Goal: Information Seeking & Learning: Learn about a topic

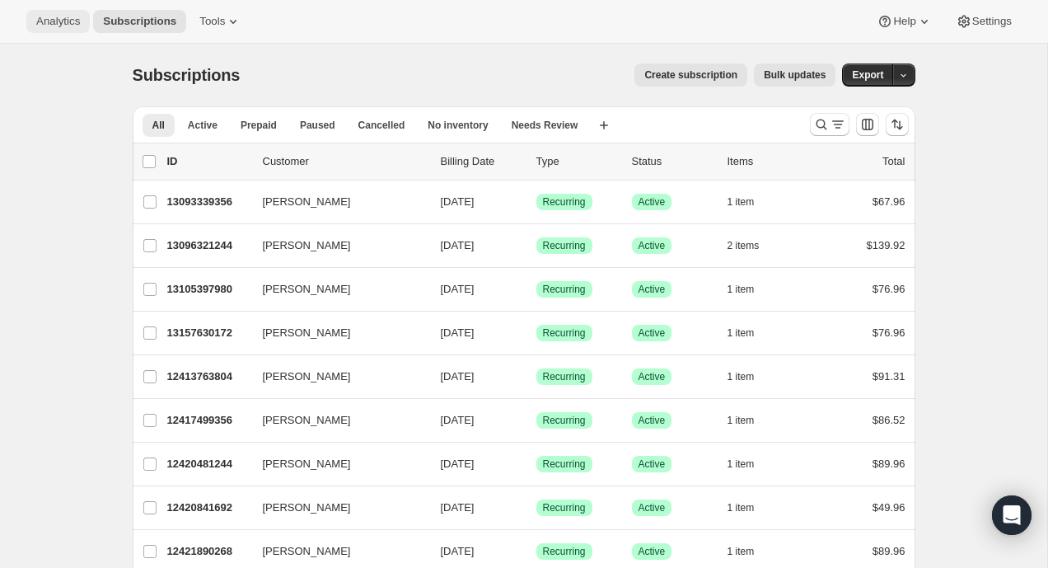
click at [54, 26] on span "Analytics" at bounding box center [58, 21] width 44 height 13
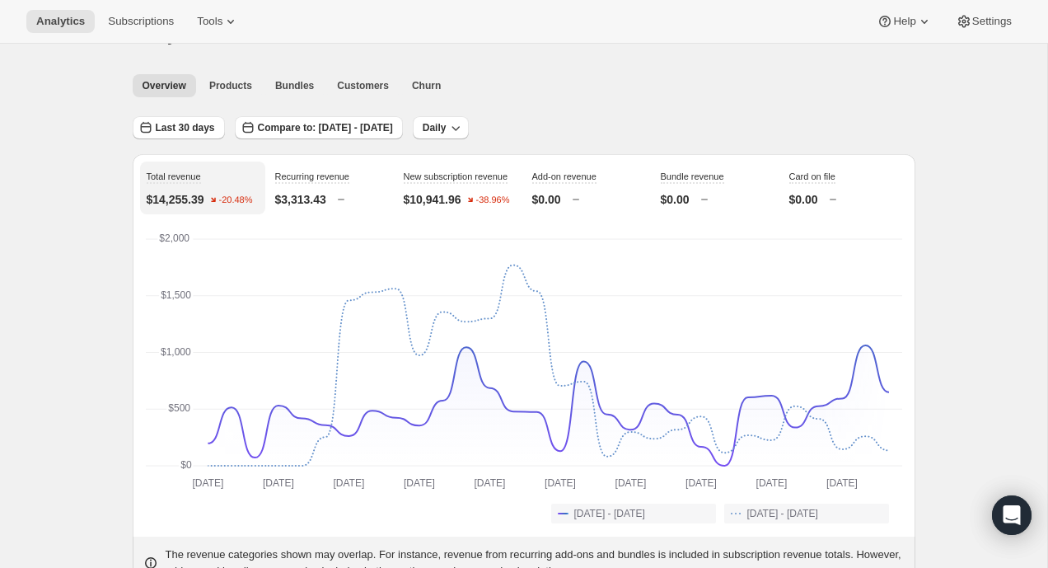
scroll to position [31, 0]
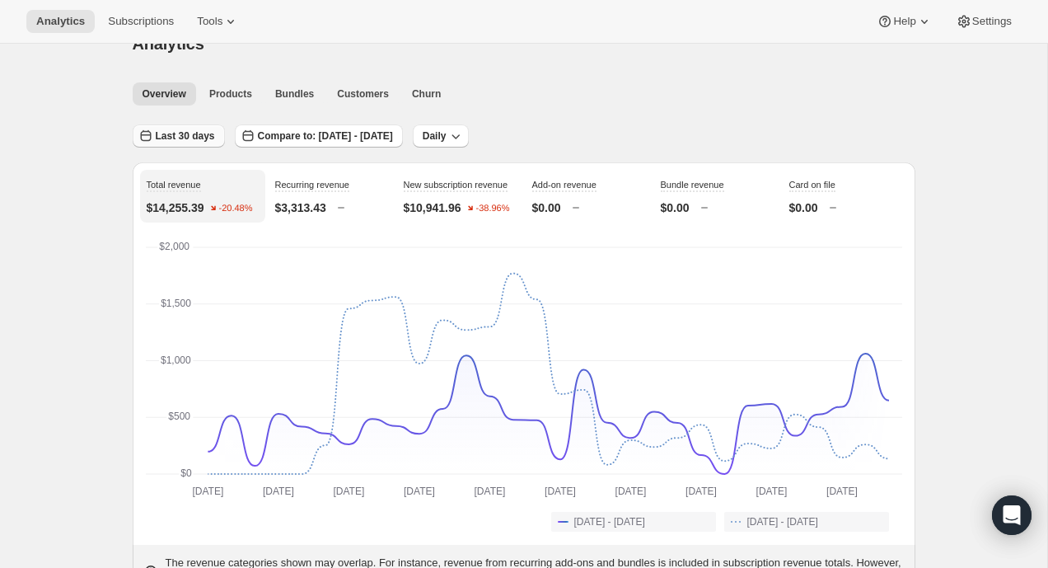
click at [185, 134] on span "Last 30 days" at bounding box center [185, 135] width 59 height 13
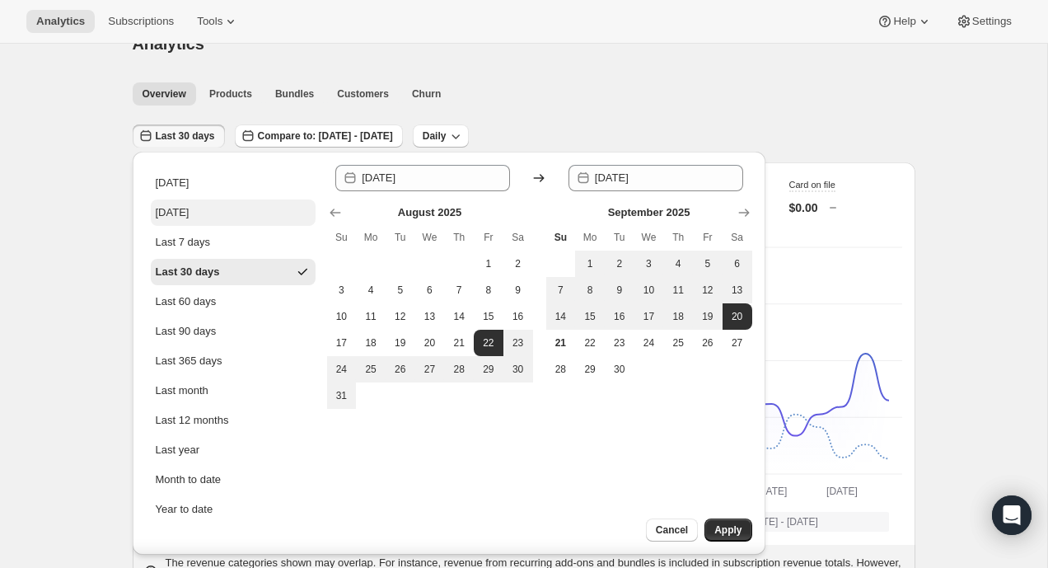
click at [212, 212] on button "[DATE]" at bounding box center [233, 212] width 165 height 26
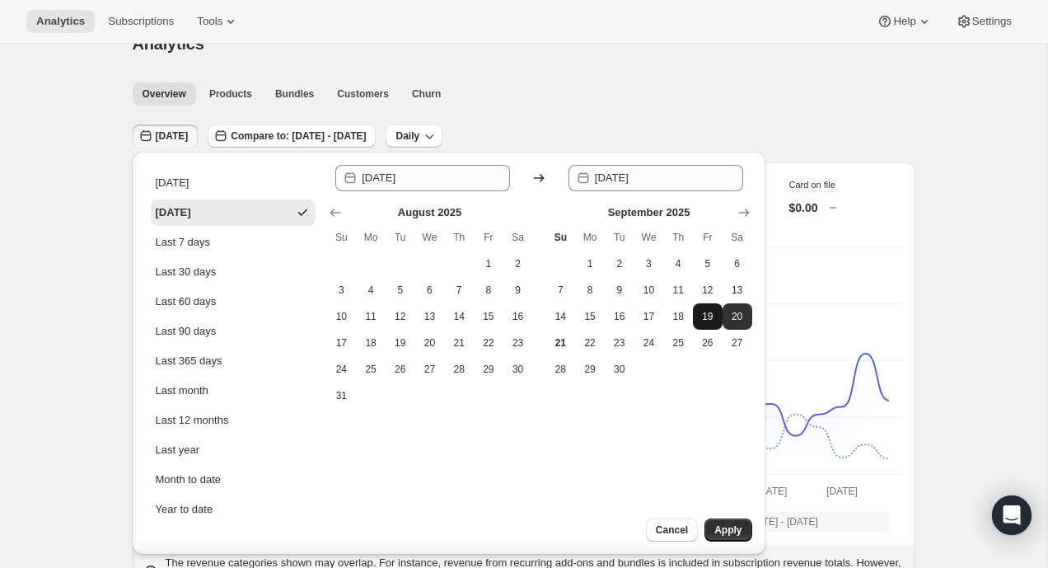
click at [710, 321] on span "19" at bounding box center [708, 316] width 16 height 13
type input "[DATE]"
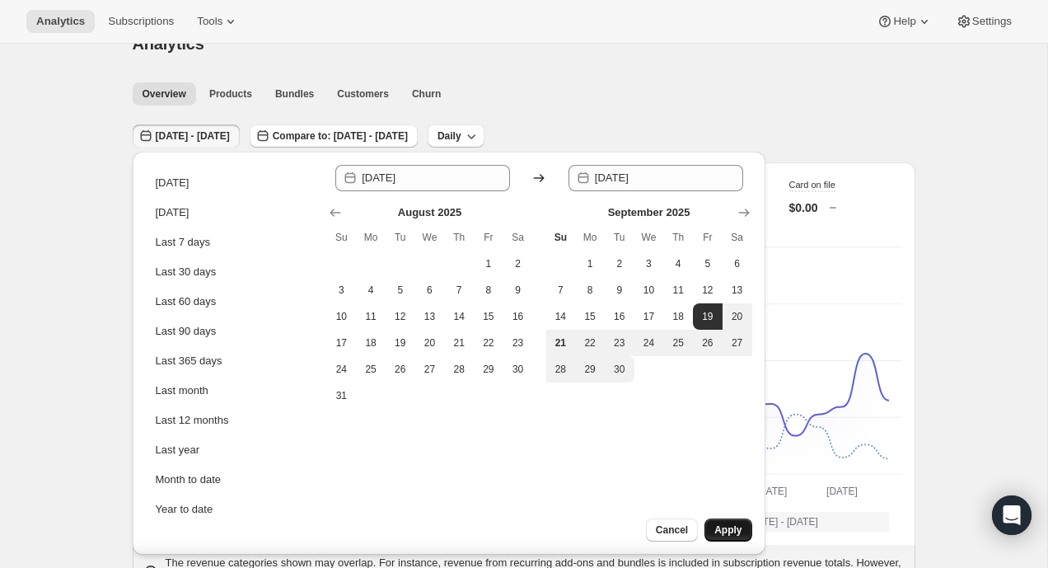
click at [735, 520] on button "Apply" at bounding box center [728, 529] width 47 height 23
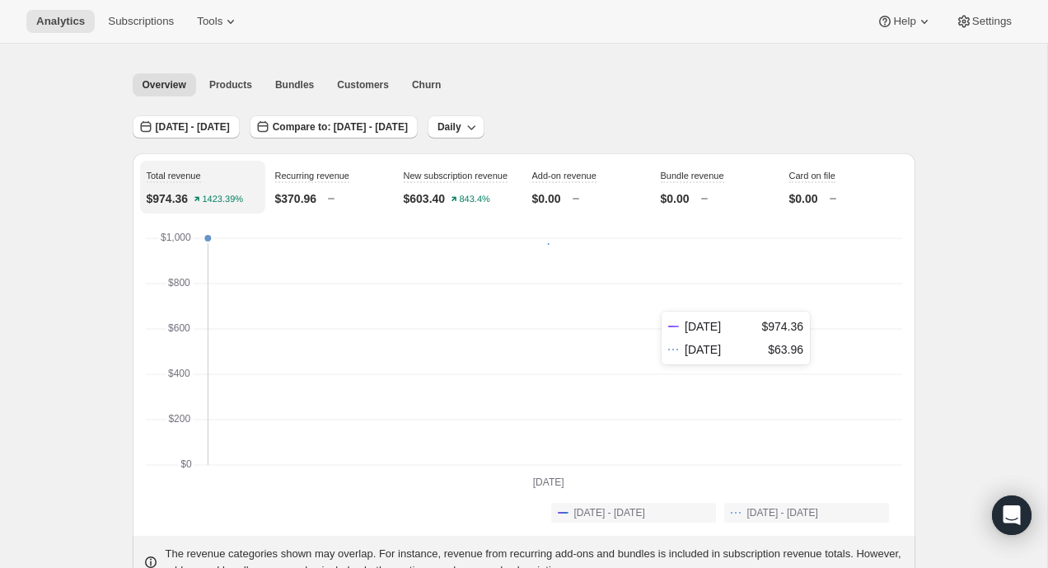
scroll to position [40, 0]
click at [408, 129] on span "Compare to: [DATE] - [DATE]" at bounding box center [340, 127] width 135 height 13
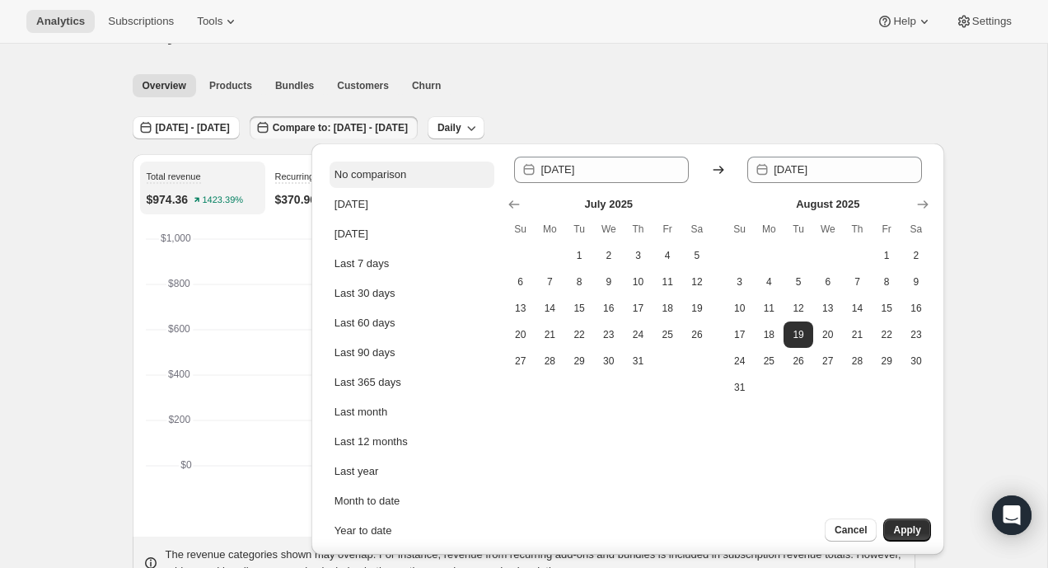
click at [391, 173] on div "No comparison" at bounding box center [371, 174] width 72 height 16
type input "[DATE]"
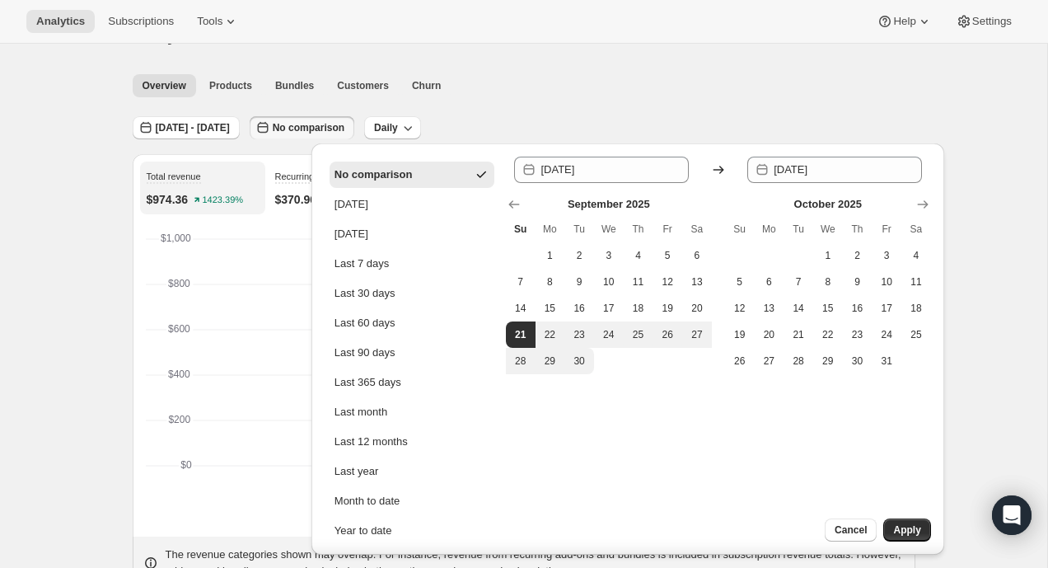
click at [888, 507] on div "Since [DATE] Until 2025-09-[DATE] Mo Tu We Th Fr Sa 1 2 3 4 5 6 7 8 9 10 11 12 …" at bounding box center [718, 349] width 425 height 385
click at [901, 525] on span "Apply" at bounding box center [906, 529] width 27 height 13
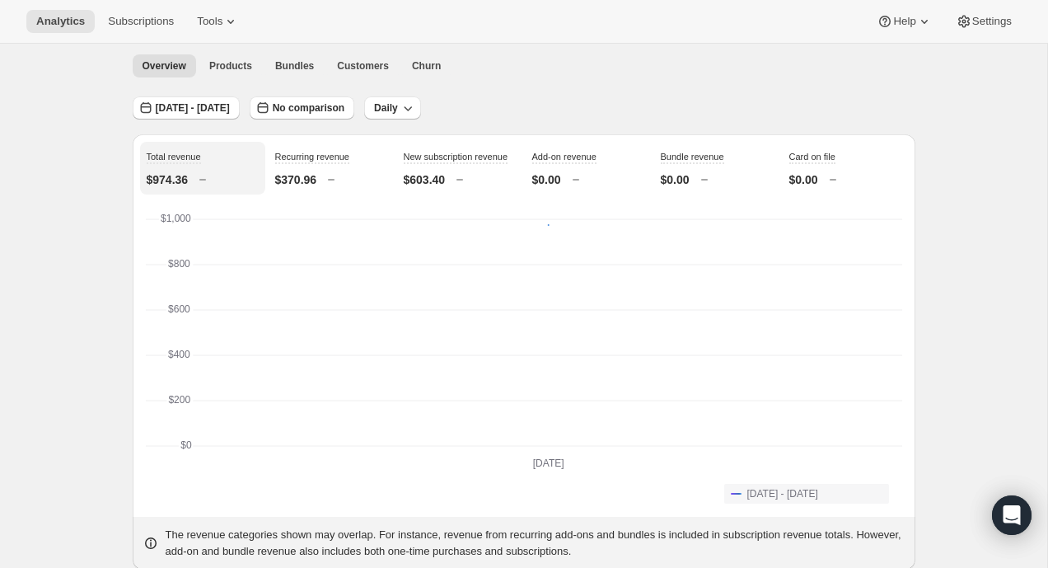
scroll to position [0, 0]
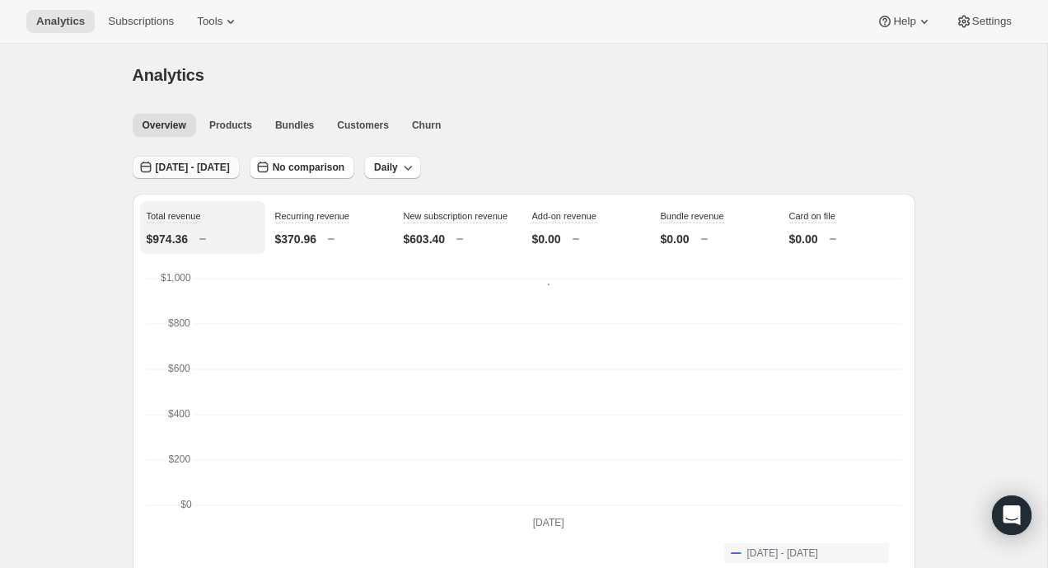
click at [199, 172] on span "[DATE] - [DATE]" at bounding box center [193, 167] width 74 height 13
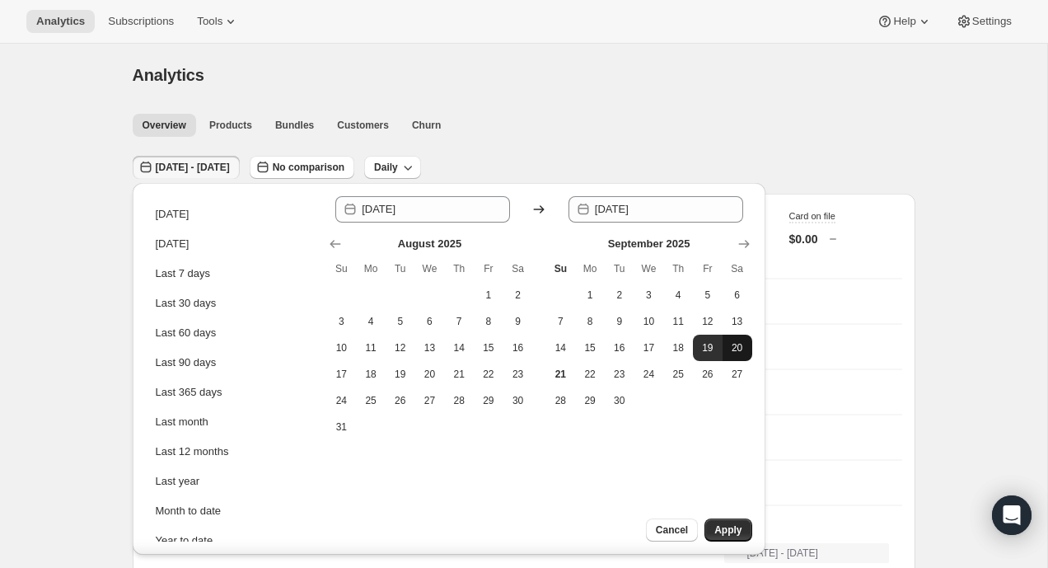
click at [735, 351] on span "20" at bounding box center [737, 347] width 16 height 13
type input "[DATE]"
click at [731, 528] on span "Apply" at bounding box center [728, 529] width 27 height 13
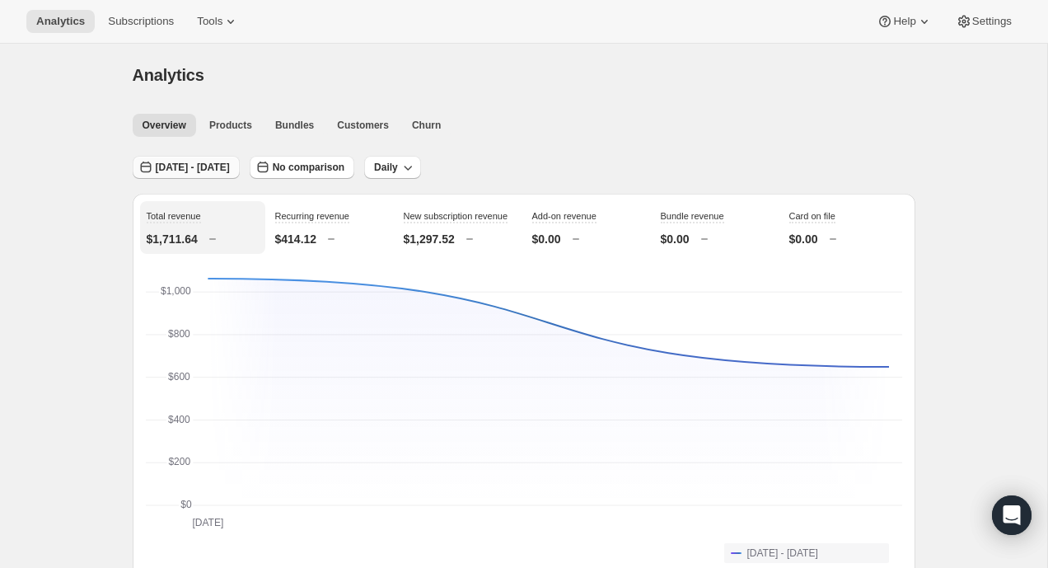
click at [215, 171] on span "[DATE] - [DATE]" at bounding box center [193, 167] width 74 height 13
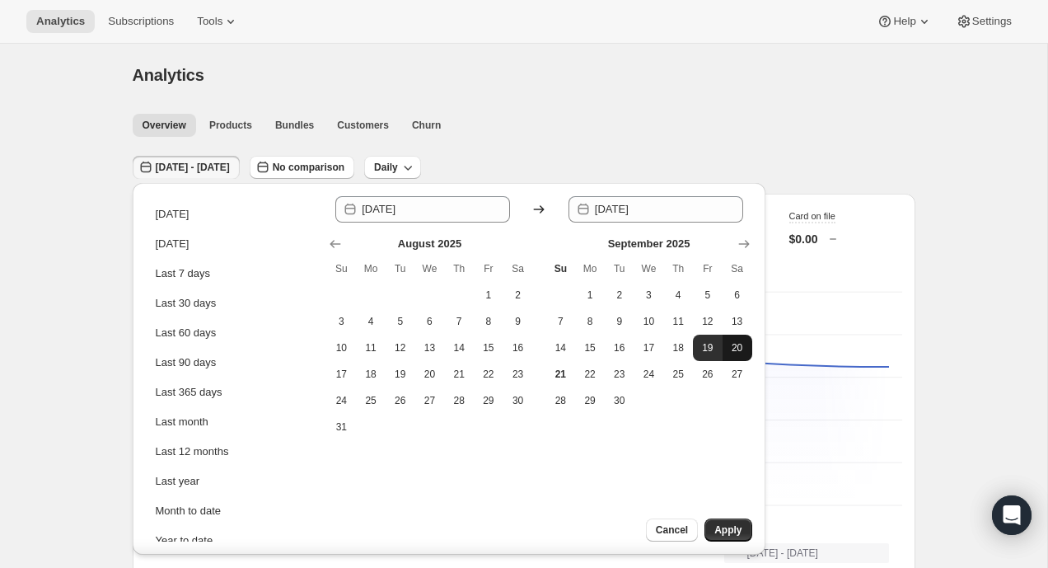
click at [742, 349] on span "20" at bounding box center [737, 347] width 16 height 13
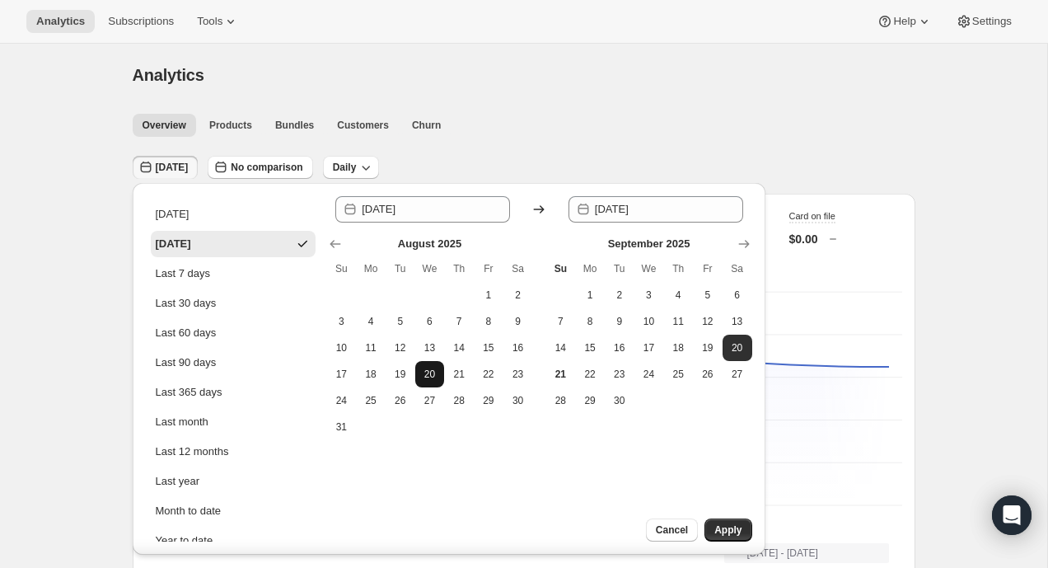
click at [438, 377] on button "20" at bounding box center [430, 374] width 30 height 26
type input "[DATE]"
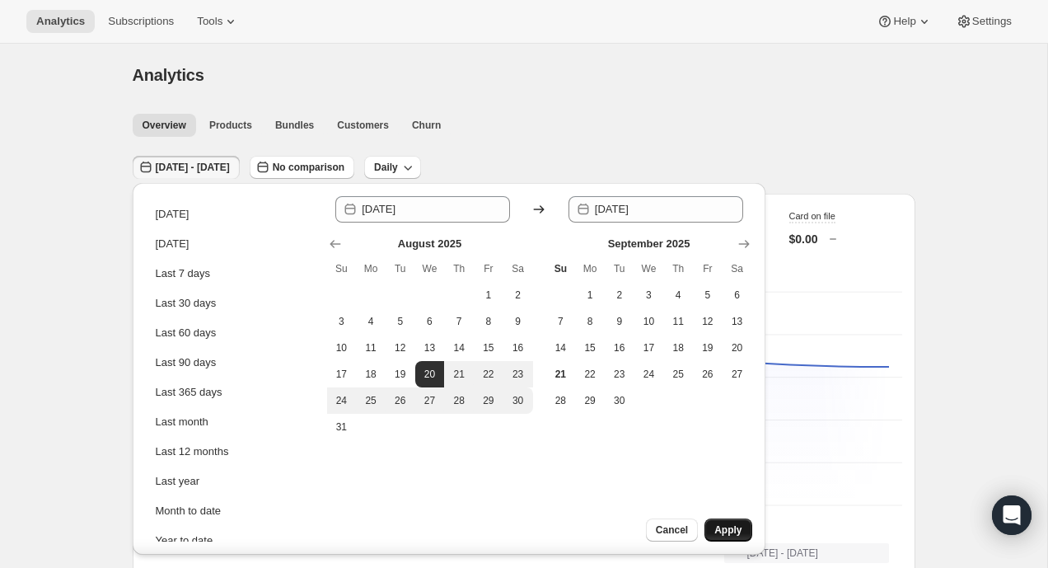
click at [729, 522] on button "Apply" at bounding box center [728, 529] width 47 height 23
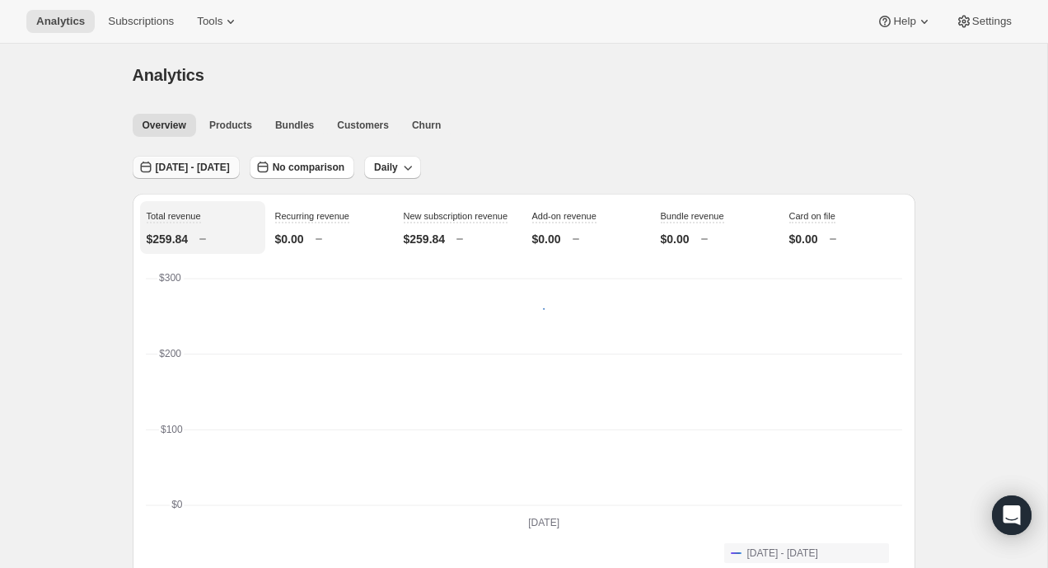
click at [227, 165] on span "[DATE] - [DATE]" at bounding box center [193, 167] width 74 height 13
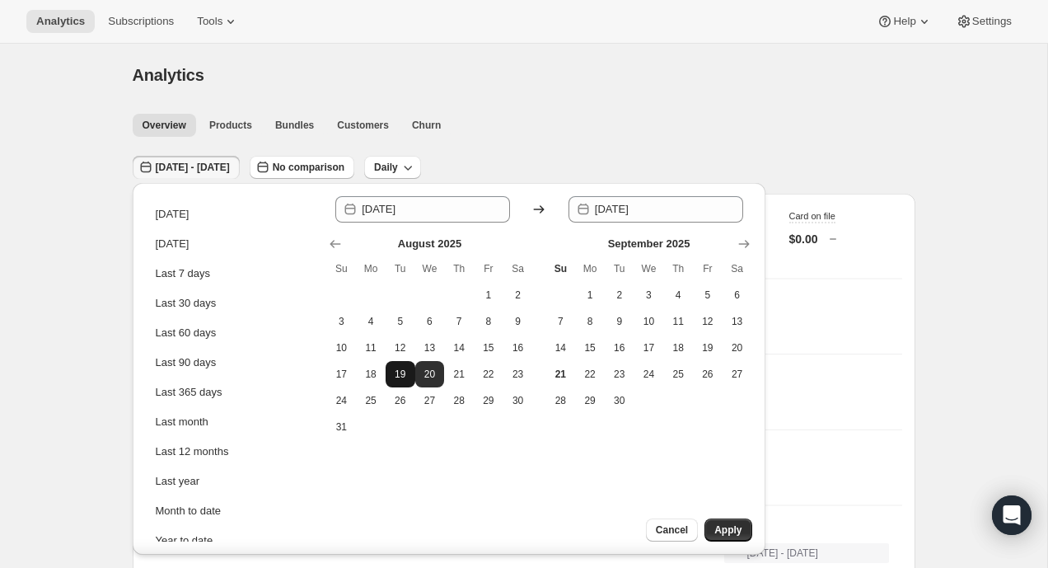
click at [402, 368] on span "19" at bounding box center [400, 374] width 16 height 13
type input "[DATE]"
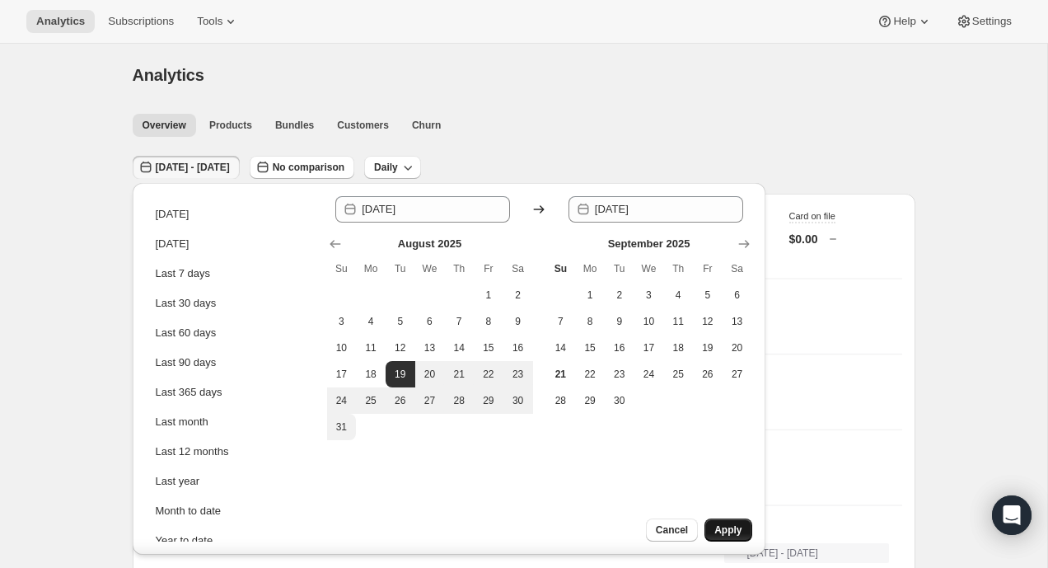
click at [725, 532] on span "Apply" at bounding box center [728, 529] width 27 height 13
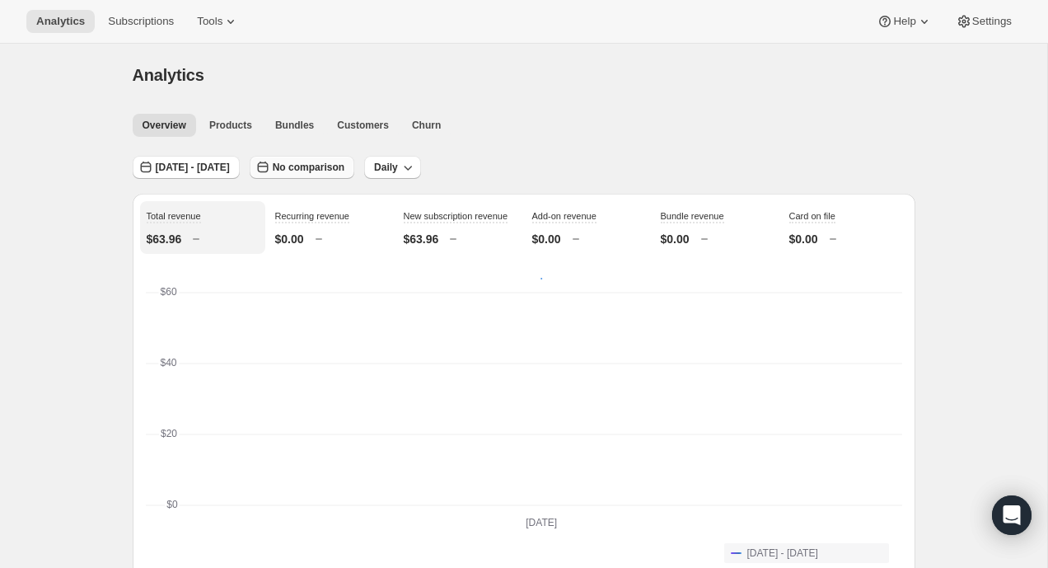
click at [345, 164] on span "No comparison" at bounding box center [309, 167] width 72 height 13
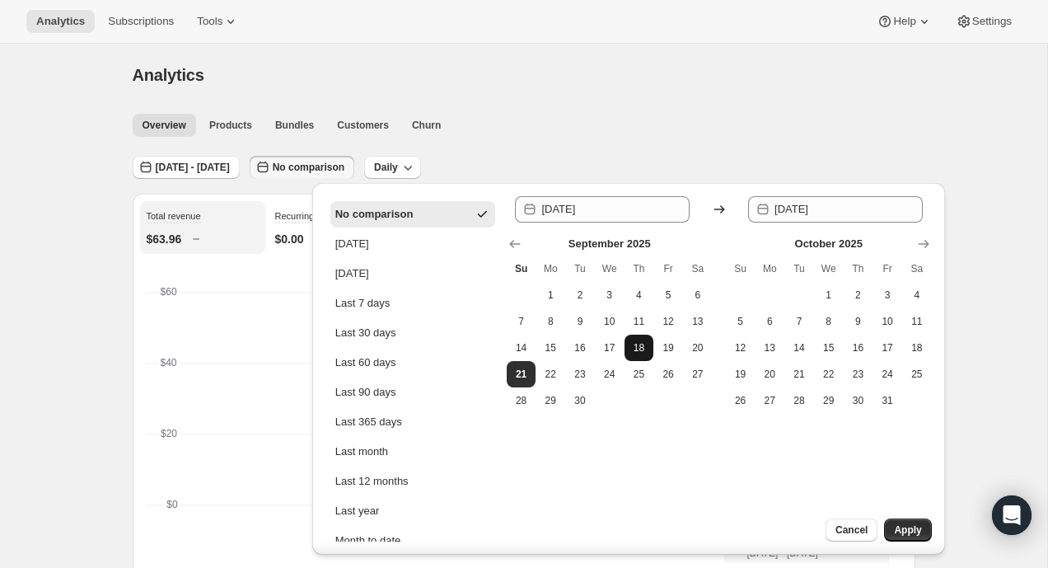
click at [636, 347] on span "18" at bounding box center [639, 347] width 16 height 13
type input "[DATE]"
click at [636, 347] on span "18" at bounding box center [639, 347] width 16 height 13
click at [636, 351] on span "18" at bounding box center [639, 347] width 16 height 13
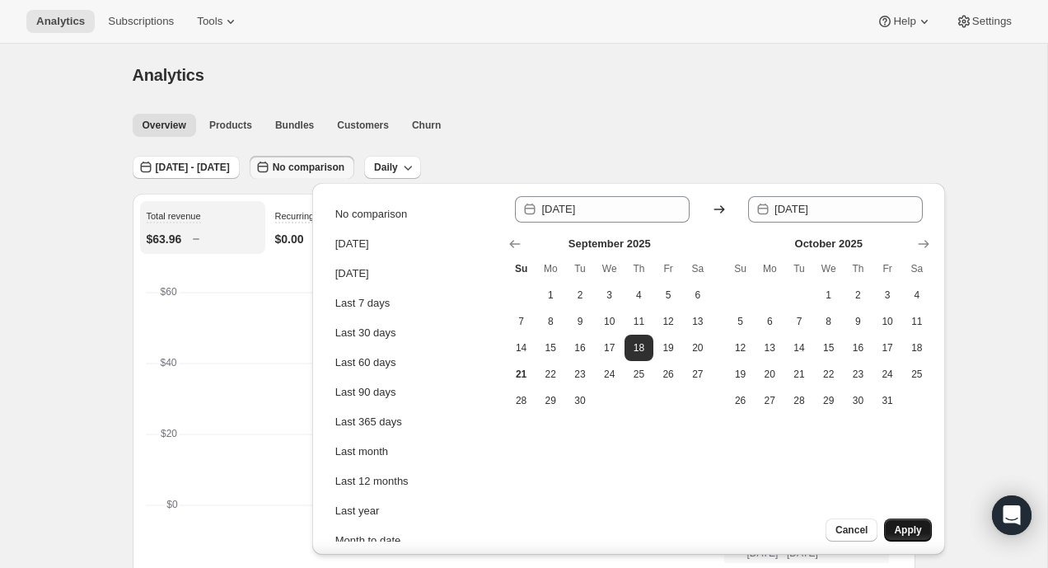
click at [919, 523] on button "Apply" at bounding box center [907, 529] width 47 height 23
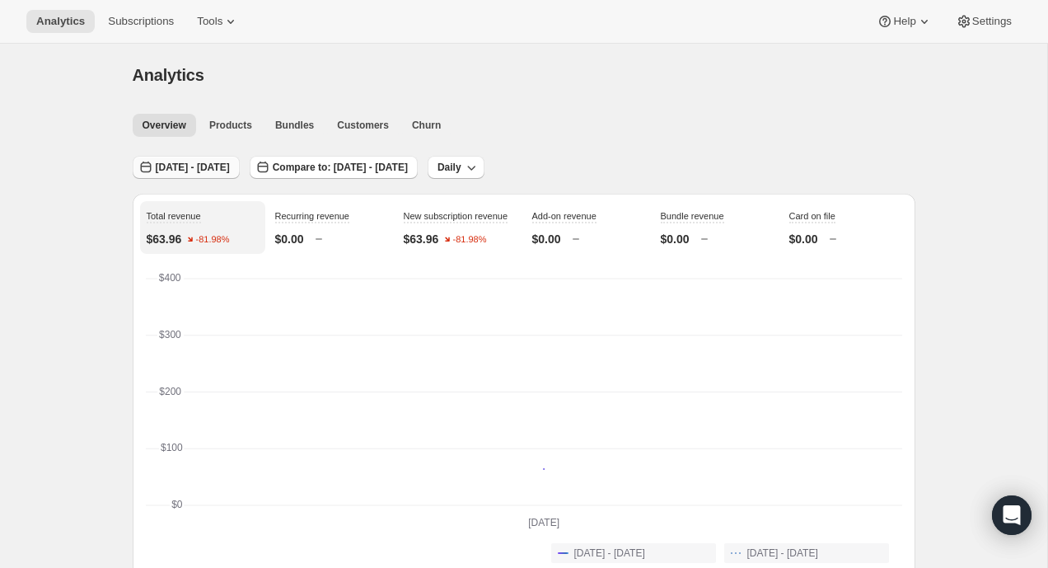
click at [206, 169] on span "[DATE] - [DATE]" at bounding box center [193, 167] width 74 height 13
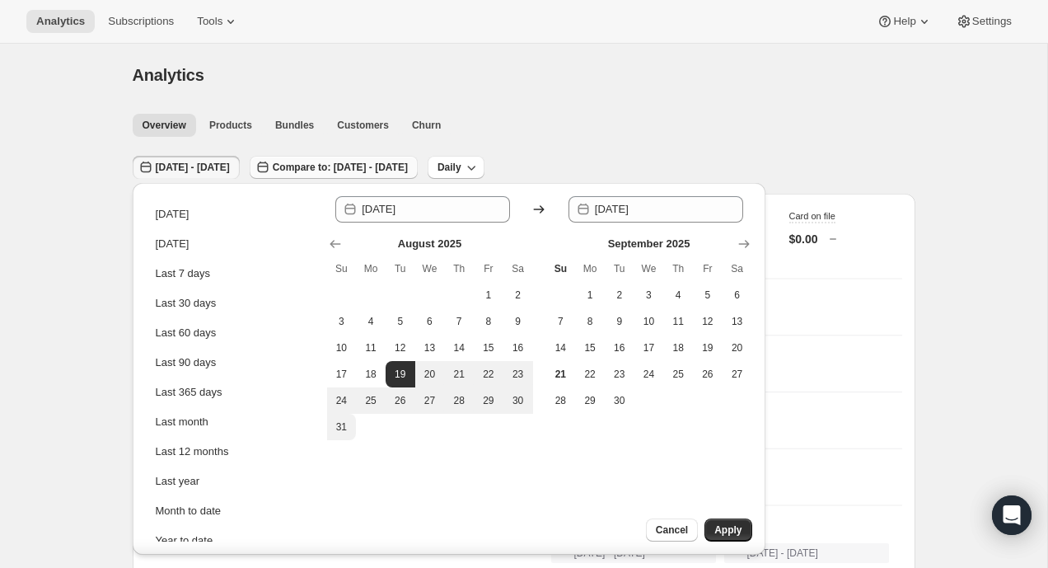
click at [359, 162] on span "Compare to: [DATE] - [DATE]" at bounding box center [340, 167] width 135 height 13
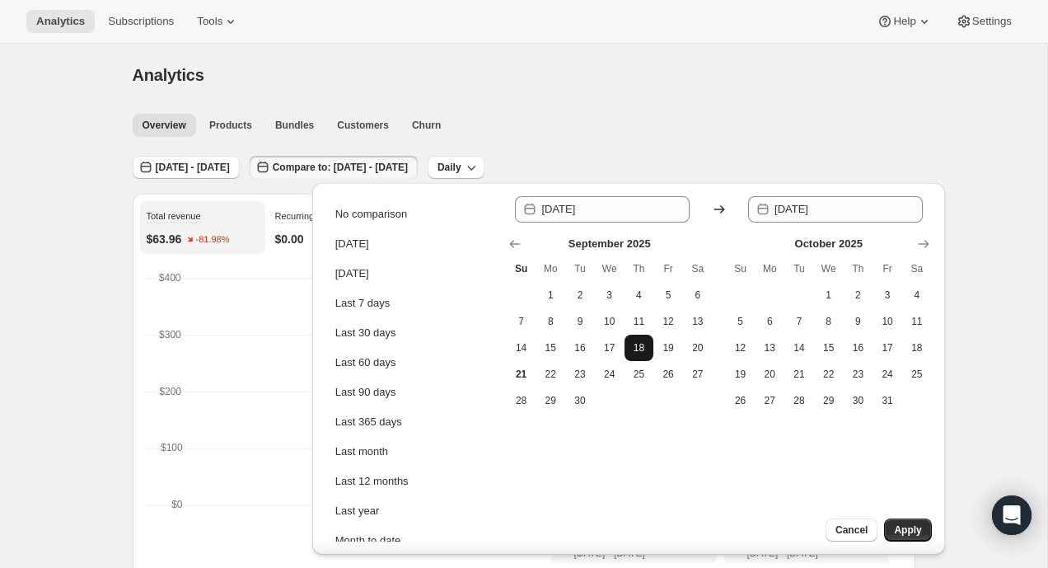
click at [635, 340] on button "18" at bounding box center [640, 348] width 30 height 26
click at [640, 348] on span "18" at bounding box center [639, 347] width 16 height 13
click at [406, 215] on div "No comparison" at bounding box center [371, 214] width 72 height 16
type input "[DATE]"
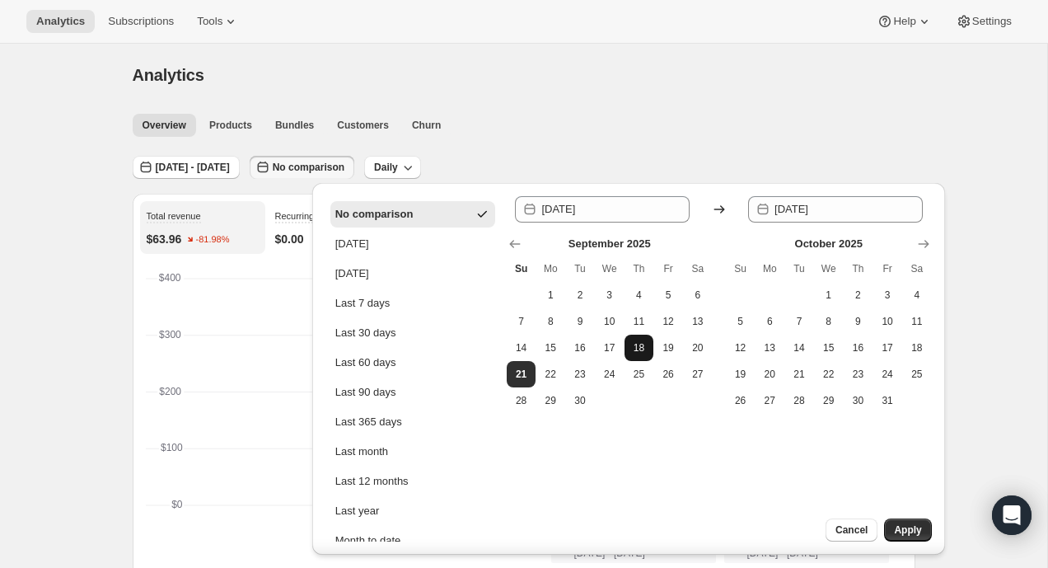
click at [643, 349] on span "18" at bounding box center [639, 347] width 16 height 13
type input "[DATE]"
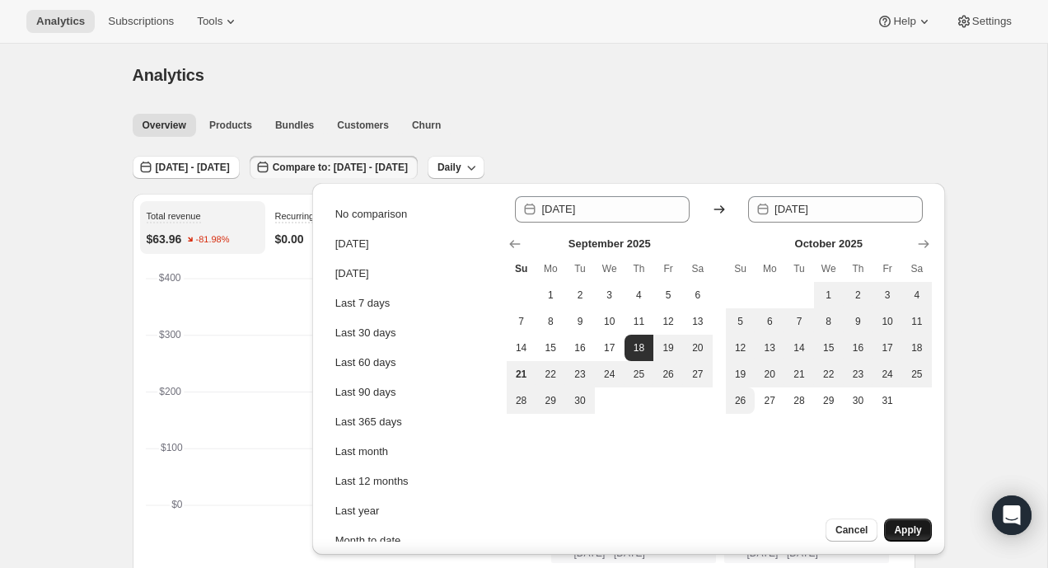
click at [898, 534] on span "Apply" at bounding box center [907, 529] width 27 height 13
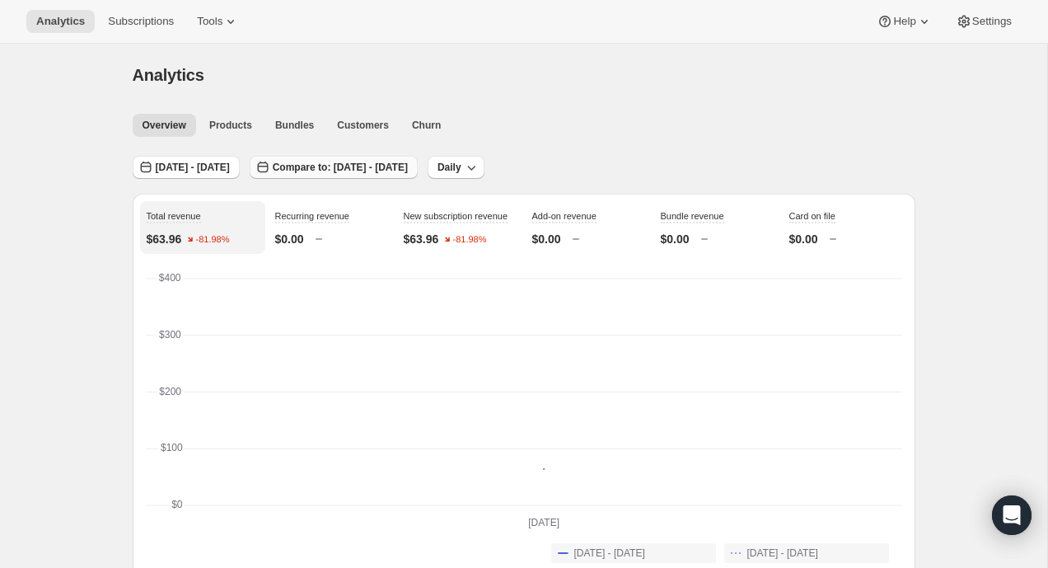
click at [373, 169] on span "Compare to: [DATE] - [DATE]" at bounding box center [340, 167] width 135 height 13
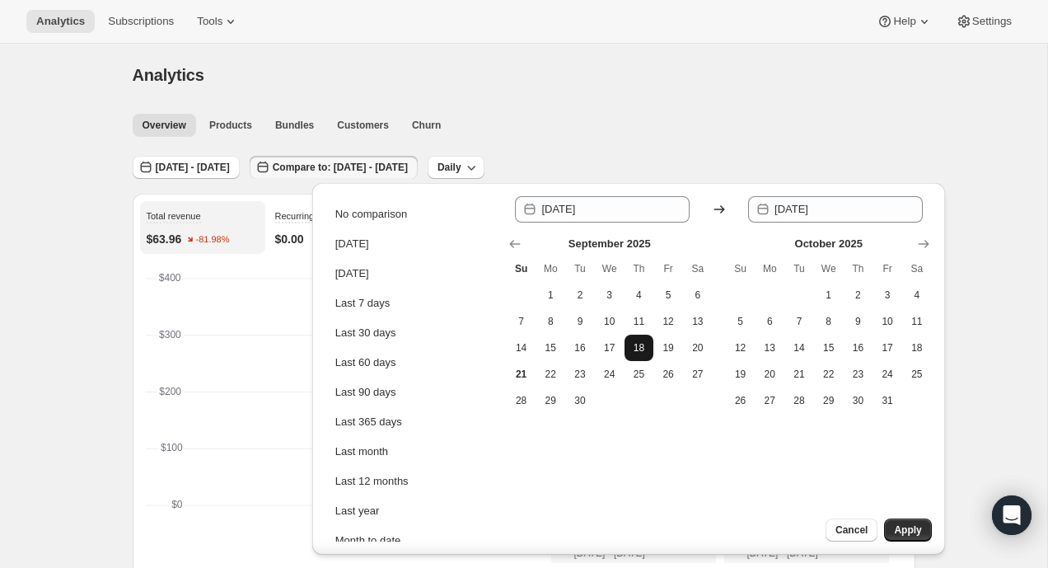
click at [629, 347] on button "18" at bounding box center [640, 348] width 30 height 26
click at [631, 347] on span "18" at bounding box center [639, 347] width 16 height 13
click at [631, 346] on span "18" at bounding box center [639, 347] width 16 height 13
click at [692, 549] on div "No comparison [DATE] [DATE] Last 7 days Last 30 days Last 60 days Last 90 days …" at bounding box center [628, 369] width 633 height 372
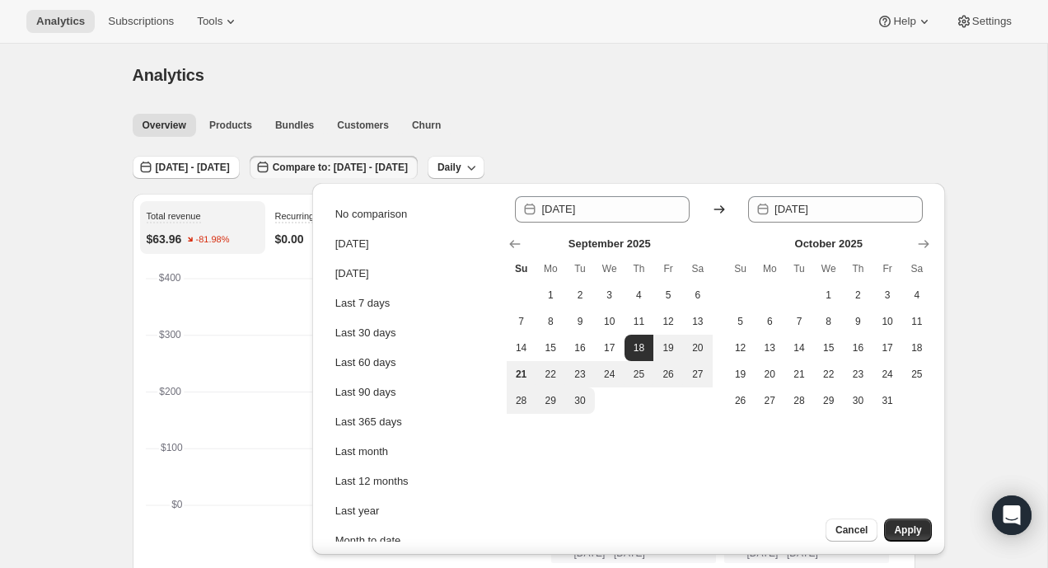
click at [646, 475] on div "Since [DATE] Until 2025-09-[DATE] Mo Tu We Th Fr Sa 1 2 3 4 5 6 7 8 9 10 11 12 …" at bounding box center [719, 368] width 425 height 345
click at [631, 340] on button "18" at bounding box center [640, 348] width 30 height 26
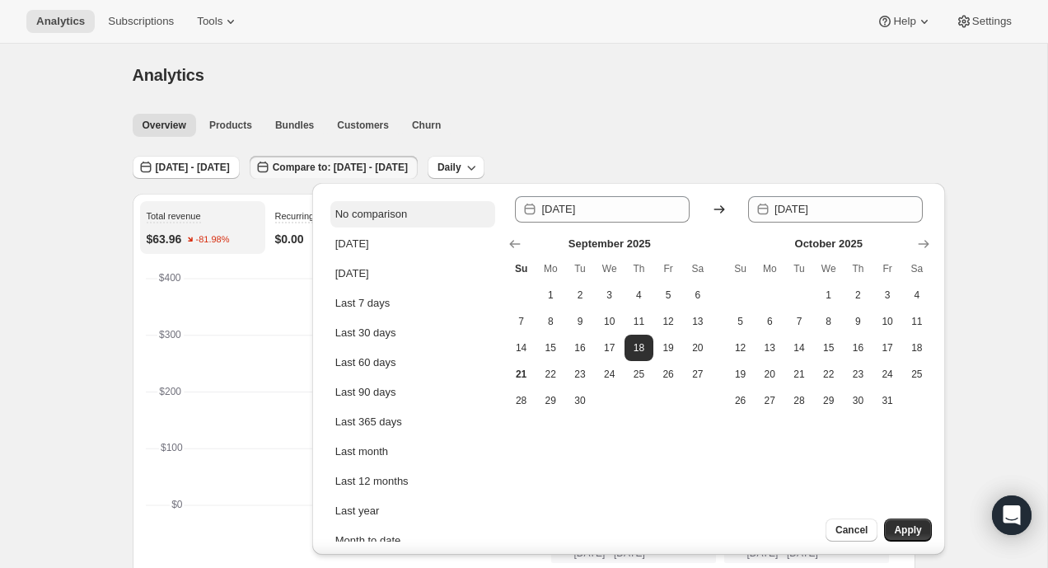
click at [467, 218] on button "No comparison" at bounding box center [413, 214] width 165 height 26
type input "[DATE]"
click at [230, 164] on span "[DATE] - [DATE]" at bounding box center [193, 167] width 74 height 13
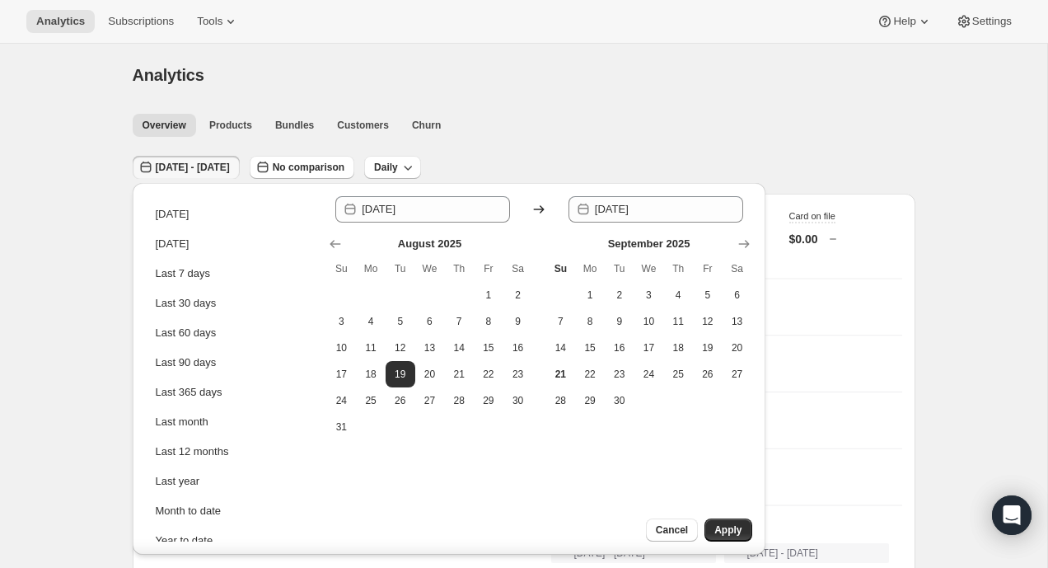
click at [314, 84] on div "Analytics" at bounding box center [524, 74] width 783 height 23
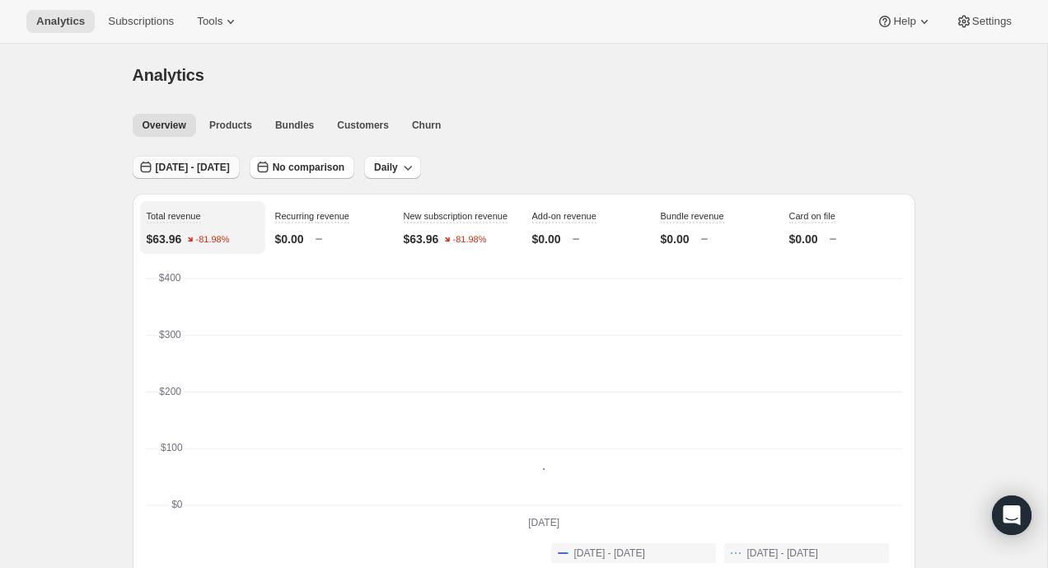
click at [230, 163] on span "[DATE] - [DATE]" at bounding box center [193, 167] width 74 height 13
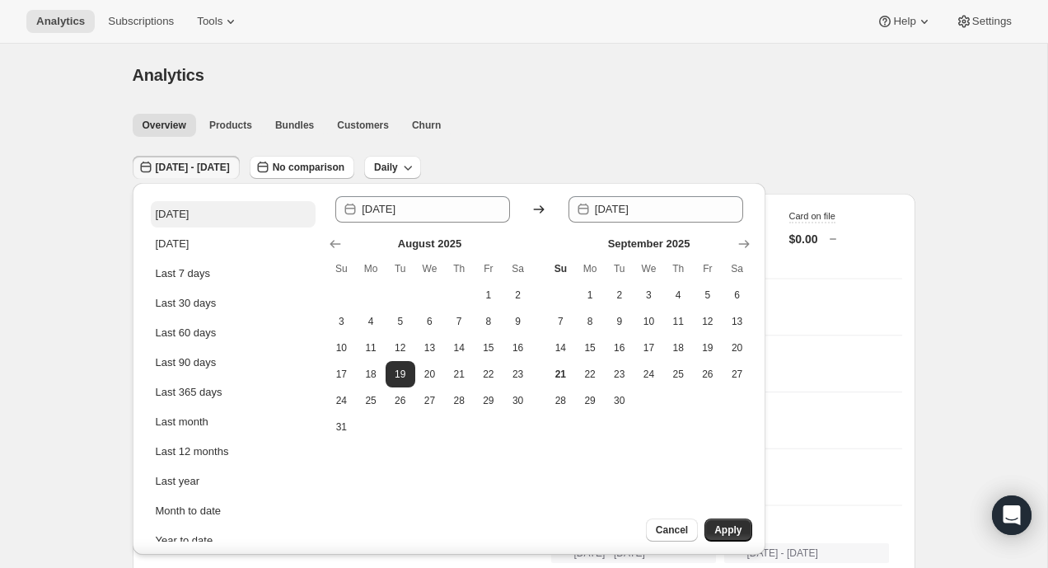
click at [210, 209] on button "[DATE]" at bounding box center [233, 214] width 165 height 26
type input "[DATE]"
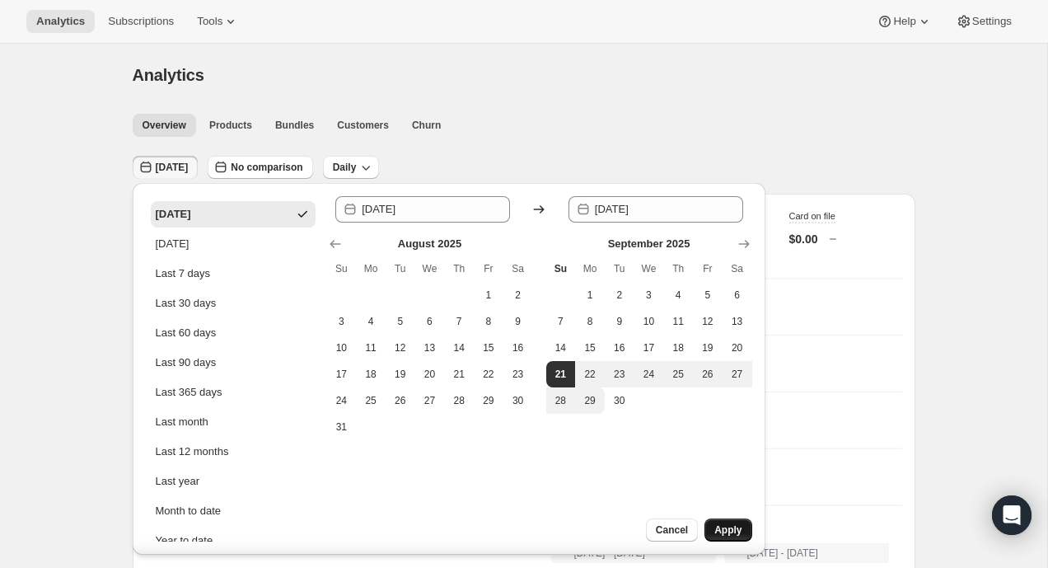
click at [727, 527] on span "Apply" at bounding box center [728, 529] width 27 height 13
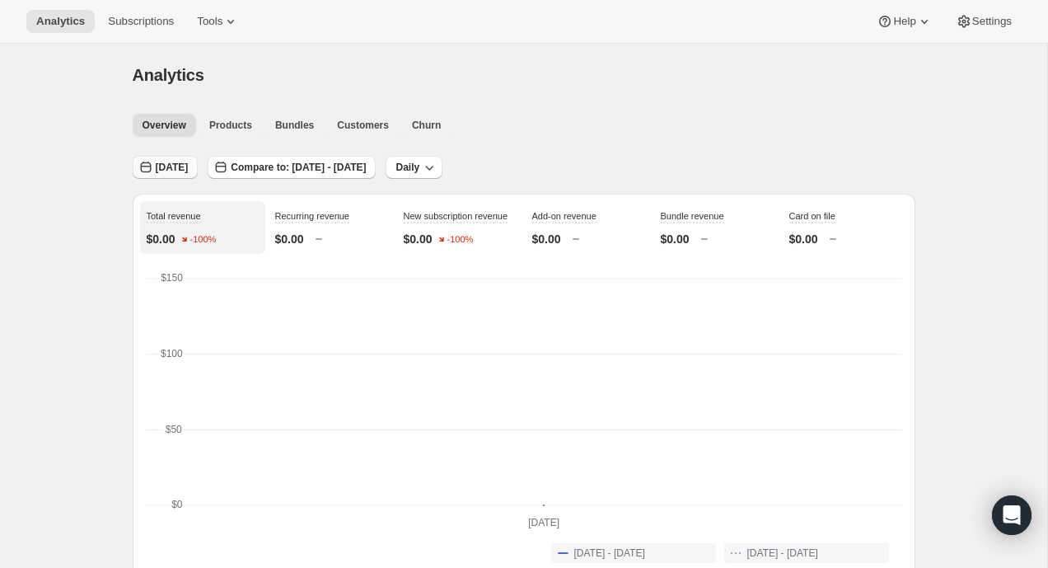
click at [160, 169] on span "[DATE]" at bounding box center [172, 167] width 33 height 13
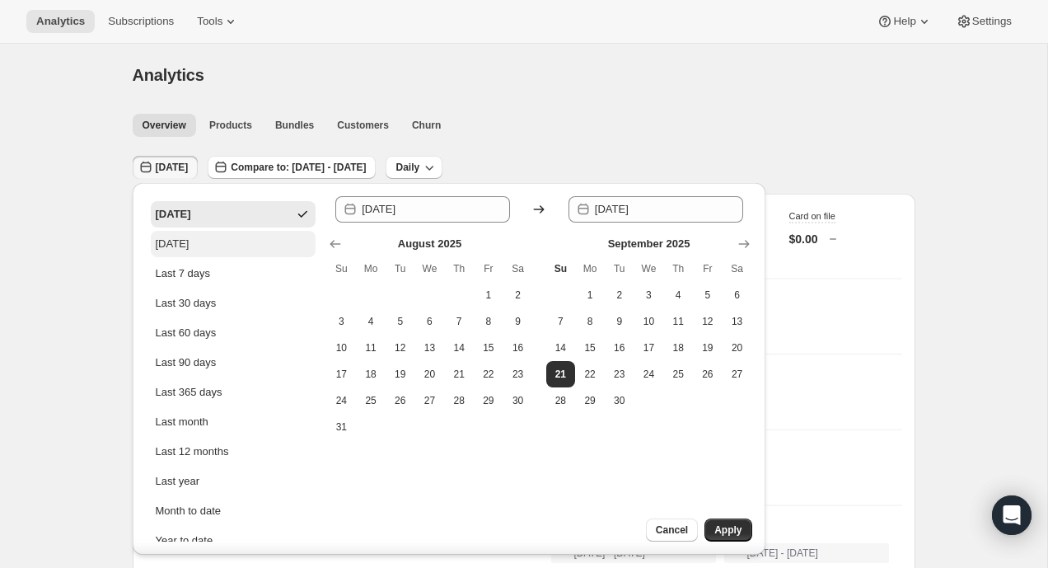
click at [166, 241] on div "[DATE]" at bounding box center [173, 244] width 34 height 16
type input "[DATE]"
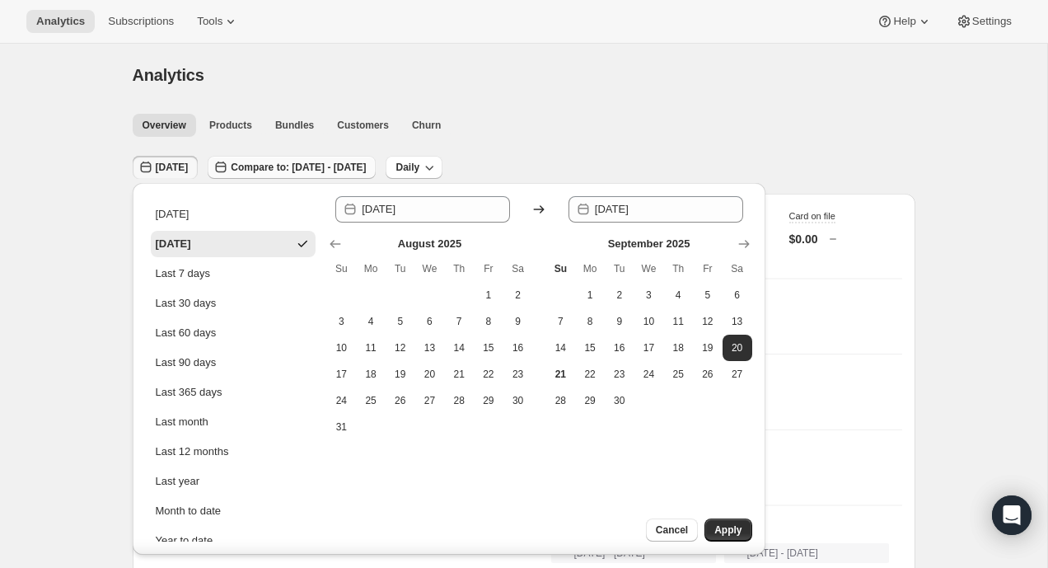
click at [290, 171] on span "Compare to: [DATE] - [DATE]" at bounding box center [298, 167] width 135 height 13
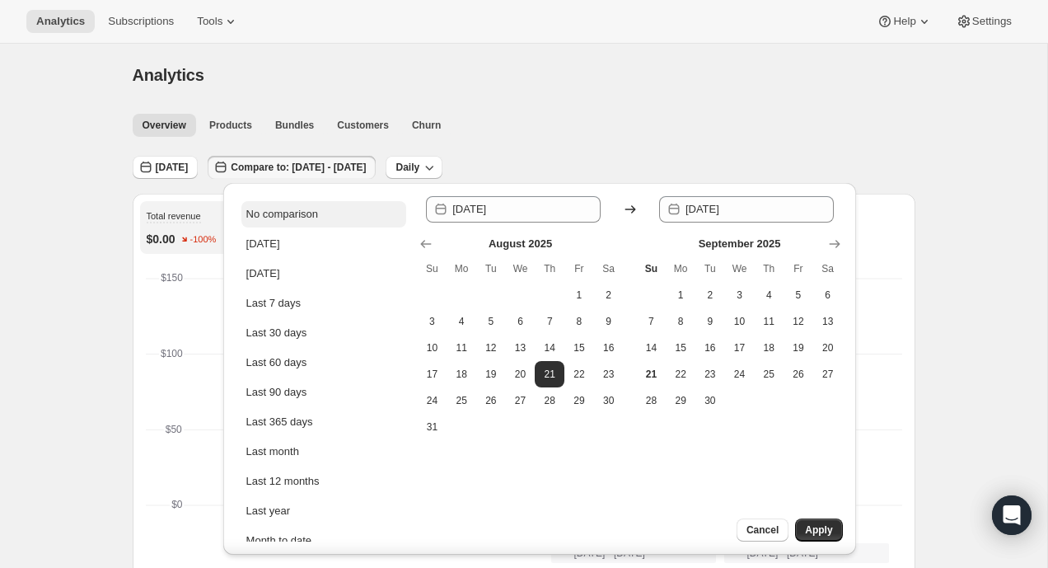
click at [272, 216] on div "No comparison" at bounding box center [282, 214] width 72 height 16
type input "[DATE]"
click at [812, 530] on span "Apply" at bounding box center [818, 529] width 27 height 13
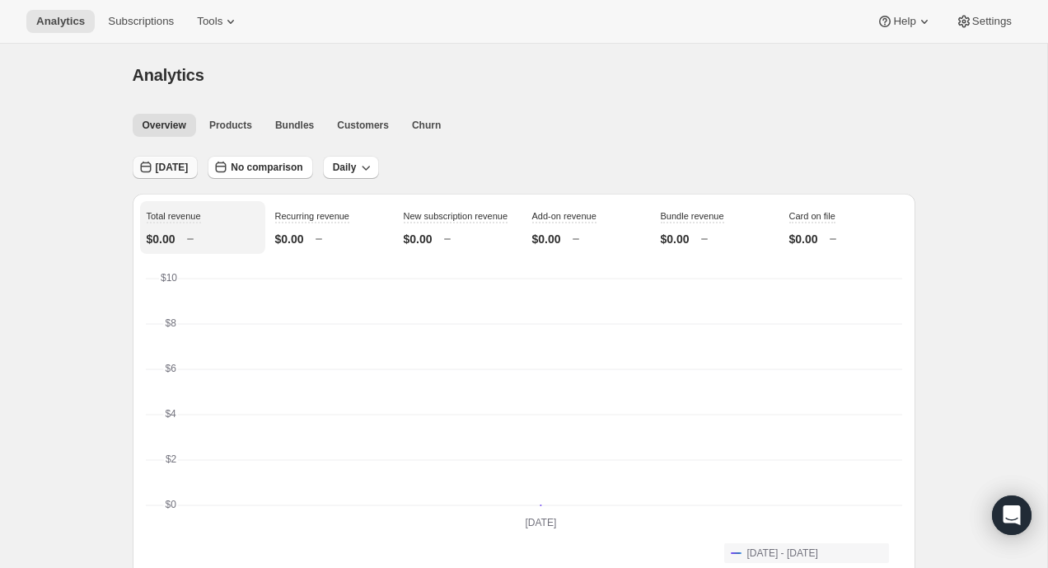
click at [177, 173] on span "[DATE]" at bounding box center [172, 167] width 33 height 13
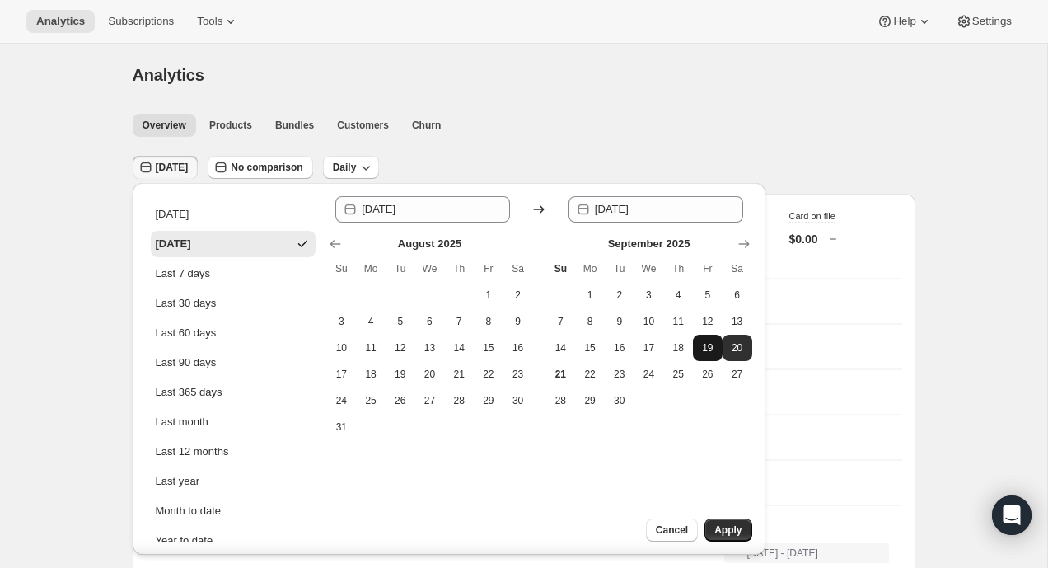
click at [712, 351] on span "19" at bounding box center [708, 347] width 16 height 13
type input "[DATE]"
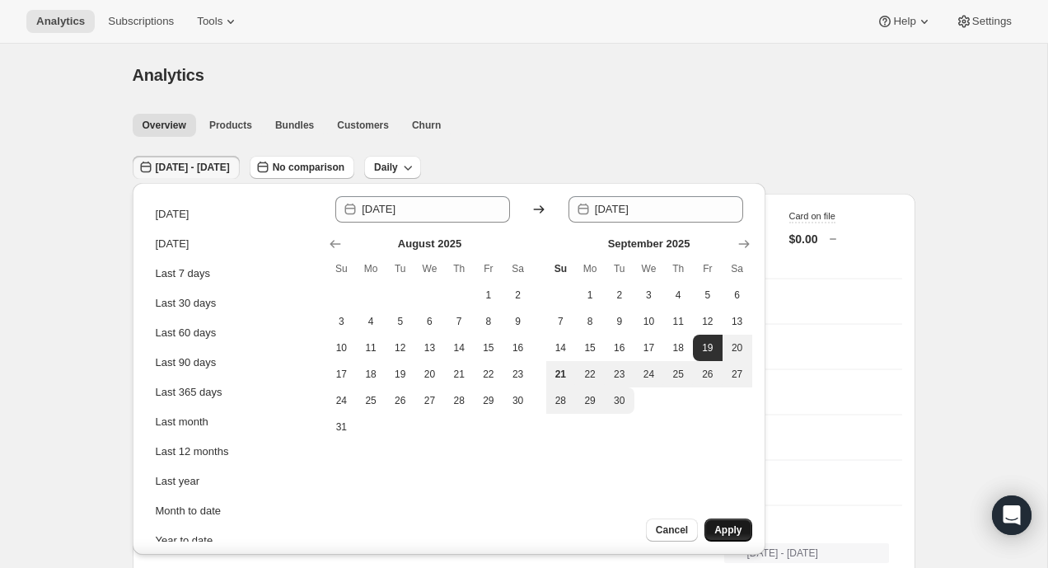
click at [729, 520] on button "Apply" at bounding box center [728, 529] width 47 height 23
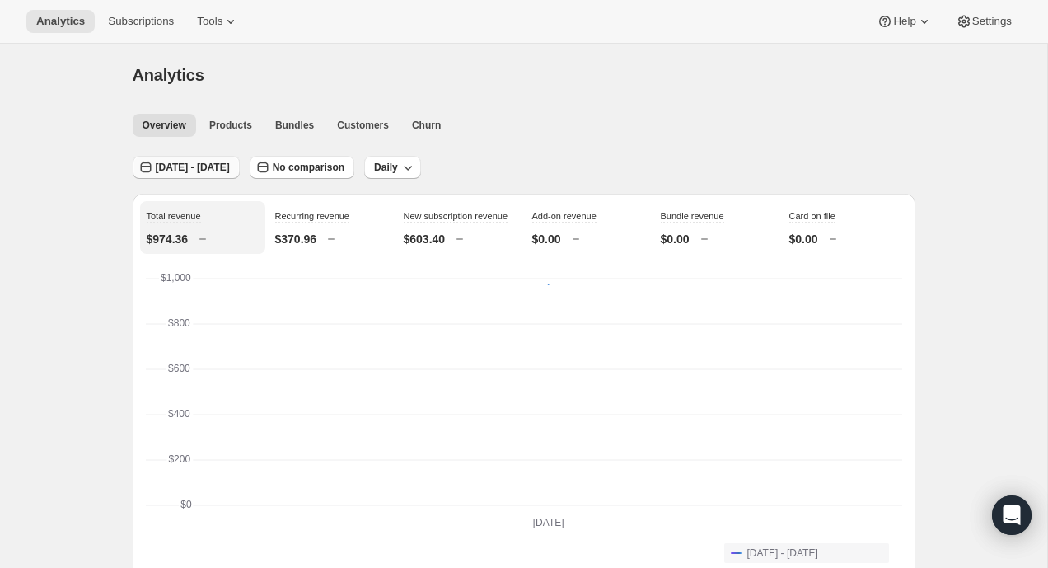
scroll to position [4, 0]
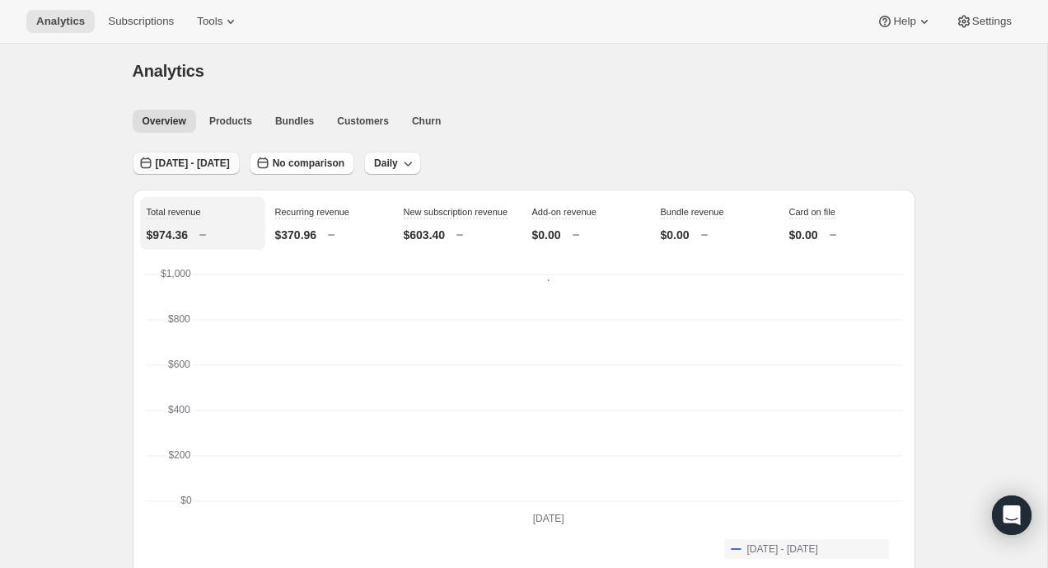
click at [229, 171] on button "[DATE] - [DATE]" at bounding box center [186, 163] width 107 height 23
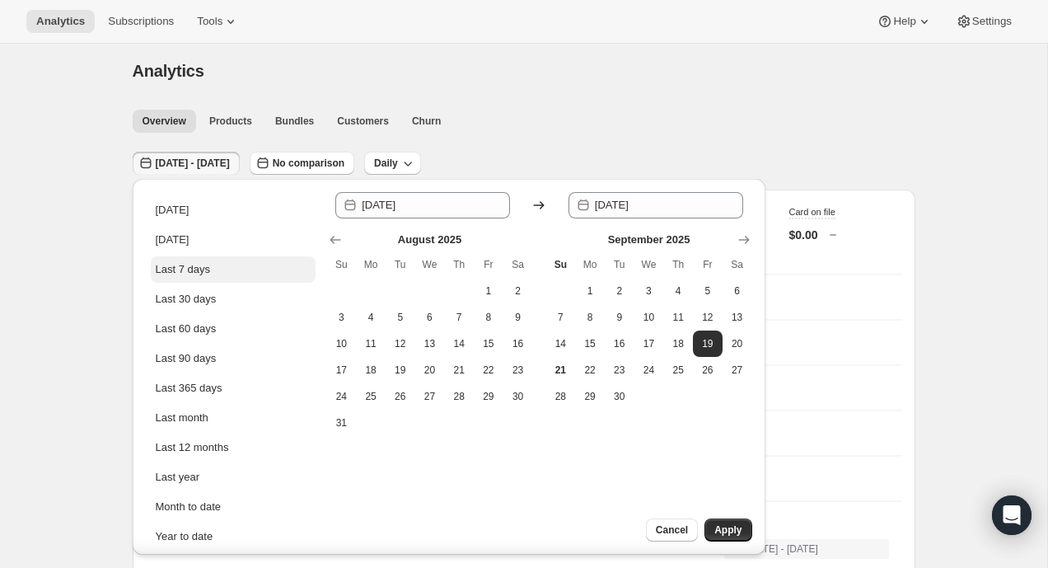
click at [223, 274] on button "Last 7 days" at bounding box center [233, 269] width 165 height 26
type input "[DATE]"
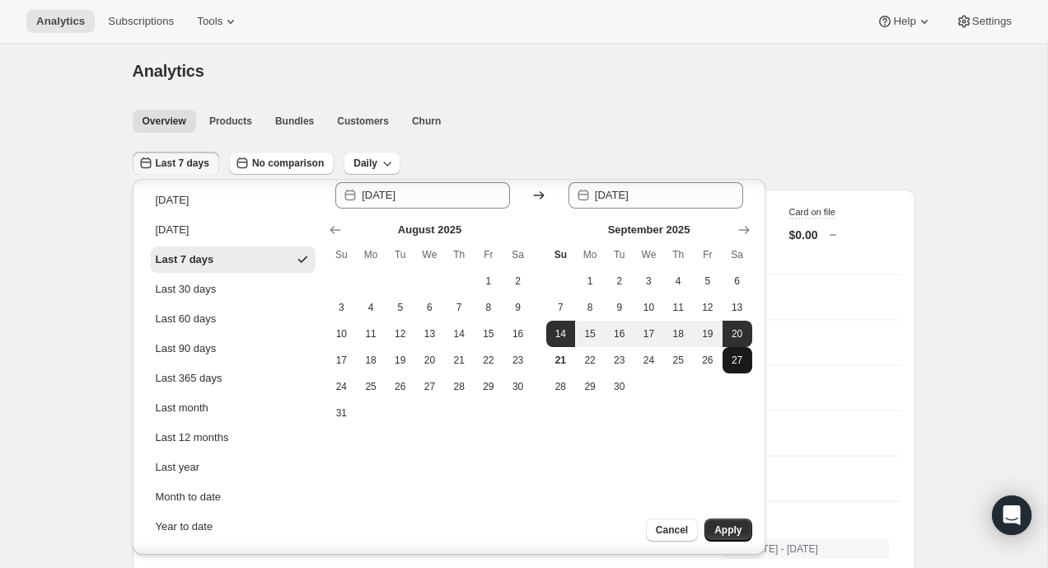
scroll to position [16, 0]
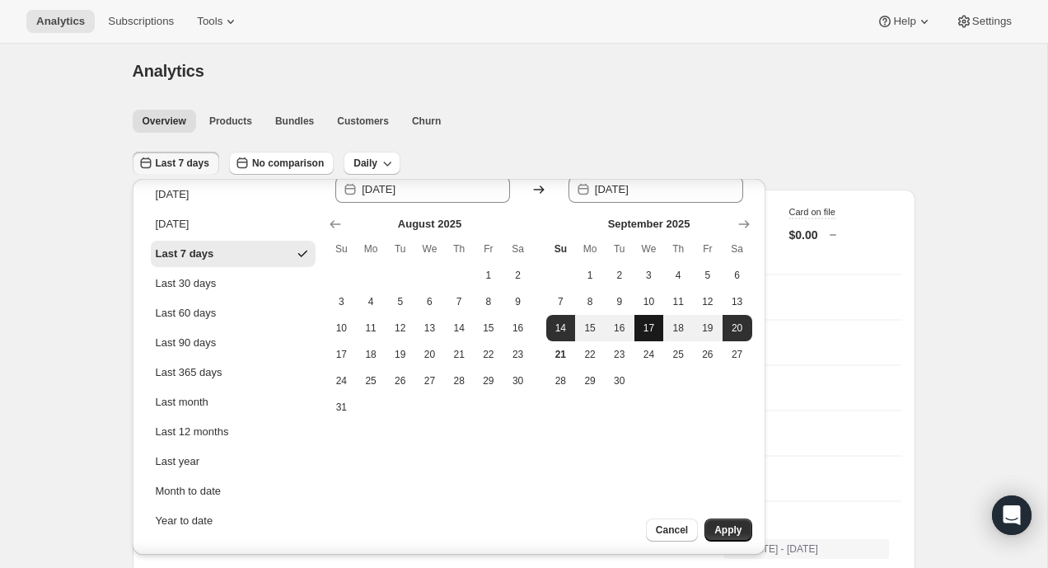
click at [650, 321] on span "17" at bounding box center [649, 327] width 16 height 13
type input "[DATE]"
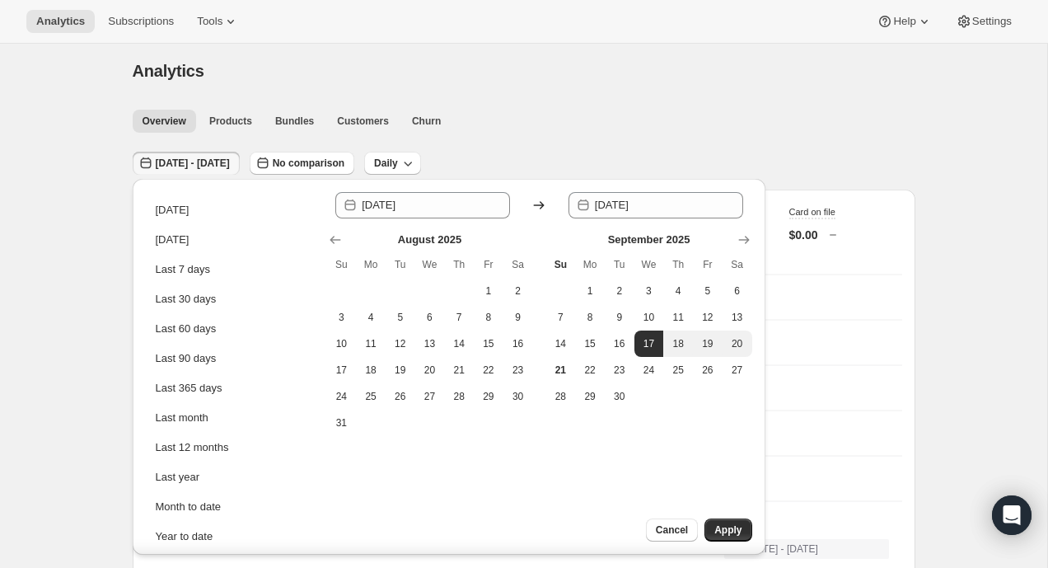
scroll to position [1, 0]
click at [727, 348] on button "20" at bounding box center [738, 343] width 30 height 26
type input "[DATE]"
click at [731, 527] on span "Apply" at bounding box center [728, 529] width 27 height 13
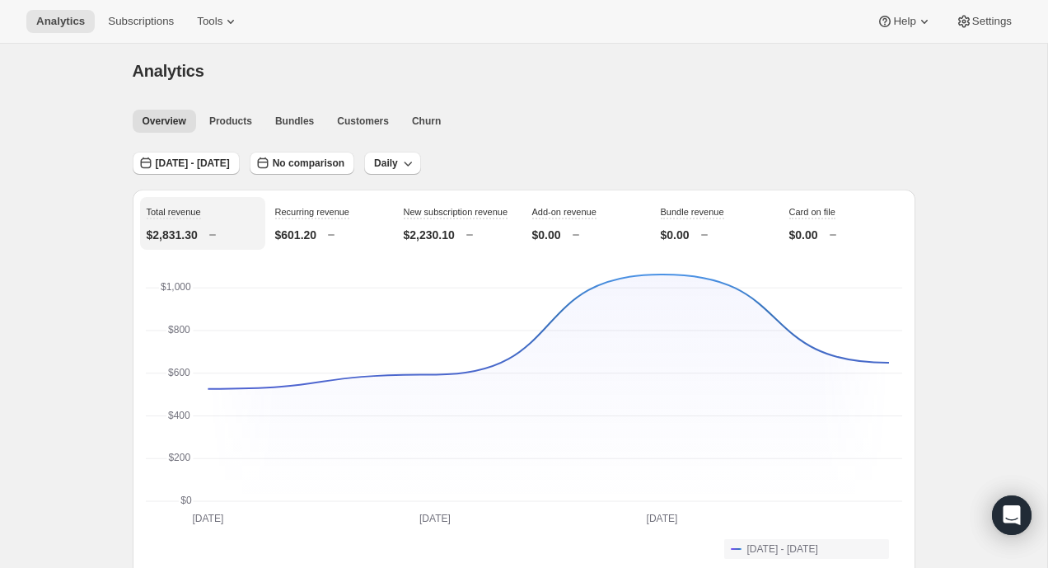
click at [881, 103] on div "Overview Products Bundles Customers Churn More views Overview Products Bundles …" at bounding box center [519, 120] width 793 height 36
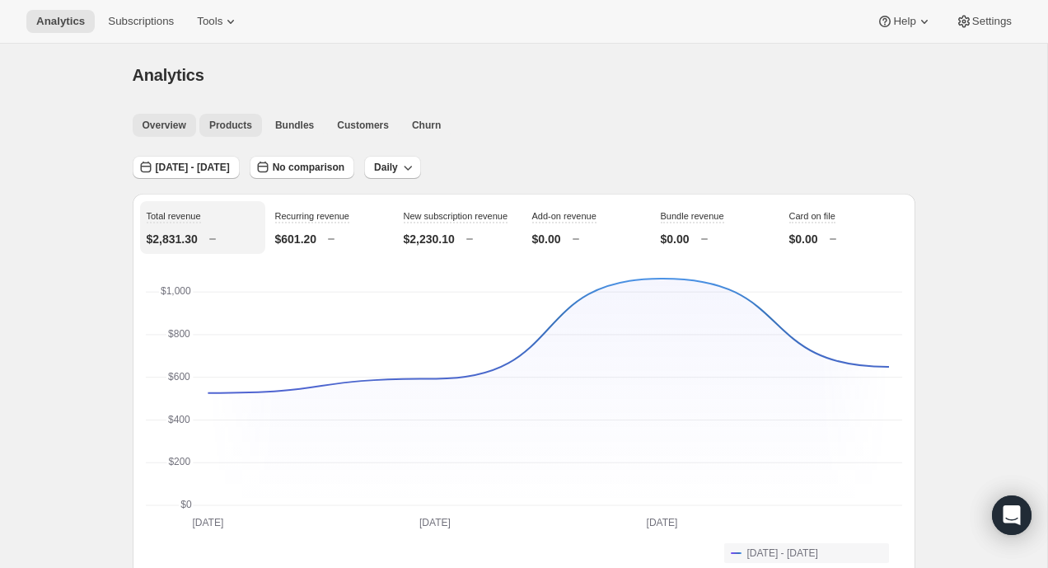
click at [250, 124] on span "Products" at bounding box center [230, 125] width 43 height 13
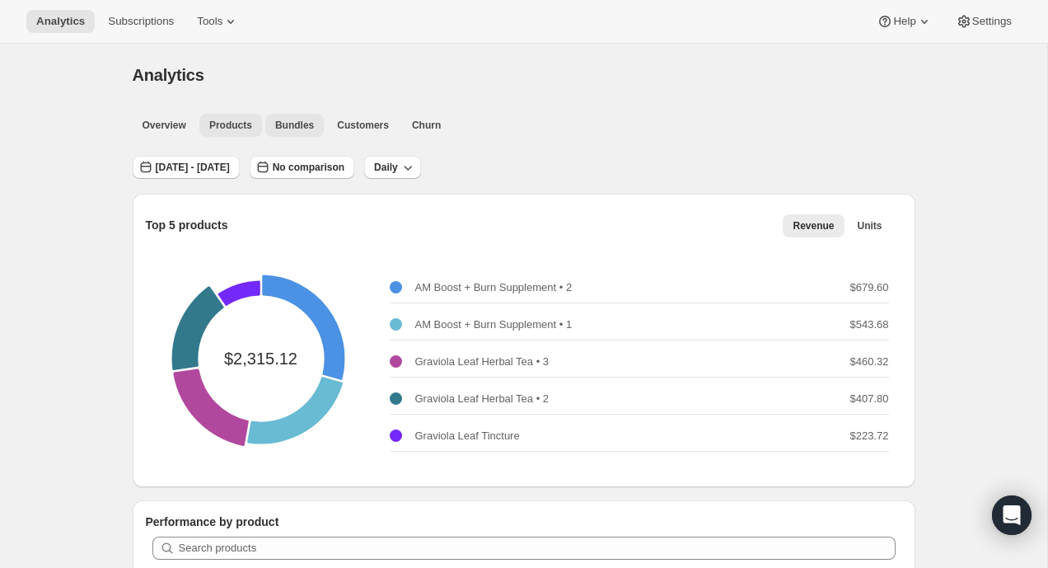
click at [305, 122] on span "Bundles" at bounding box center [294, 125] width 39 height 13
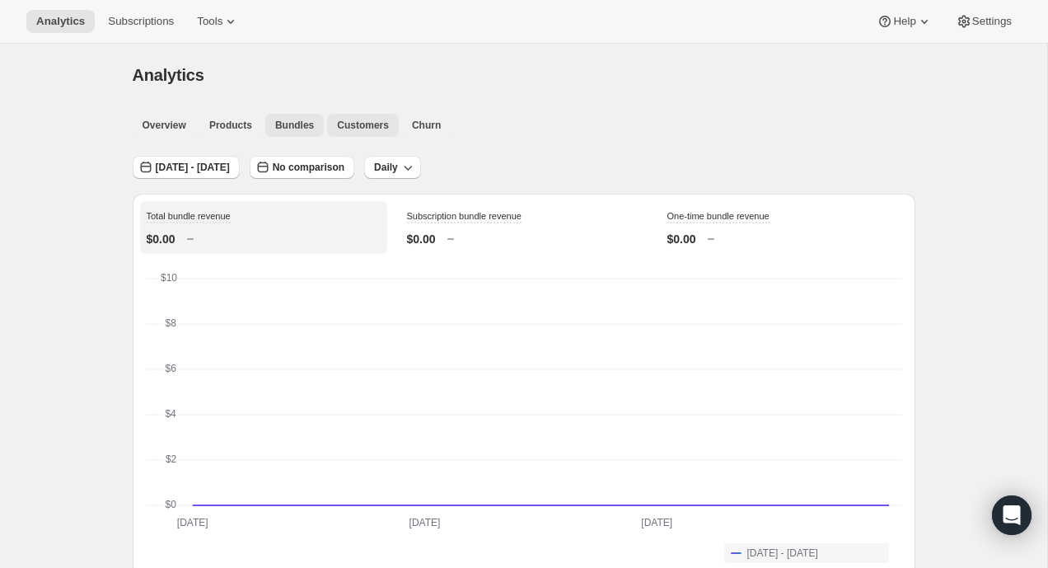
click at [363, 129] on span "Customers" at bounding box center [363, 125] width 52 height 13
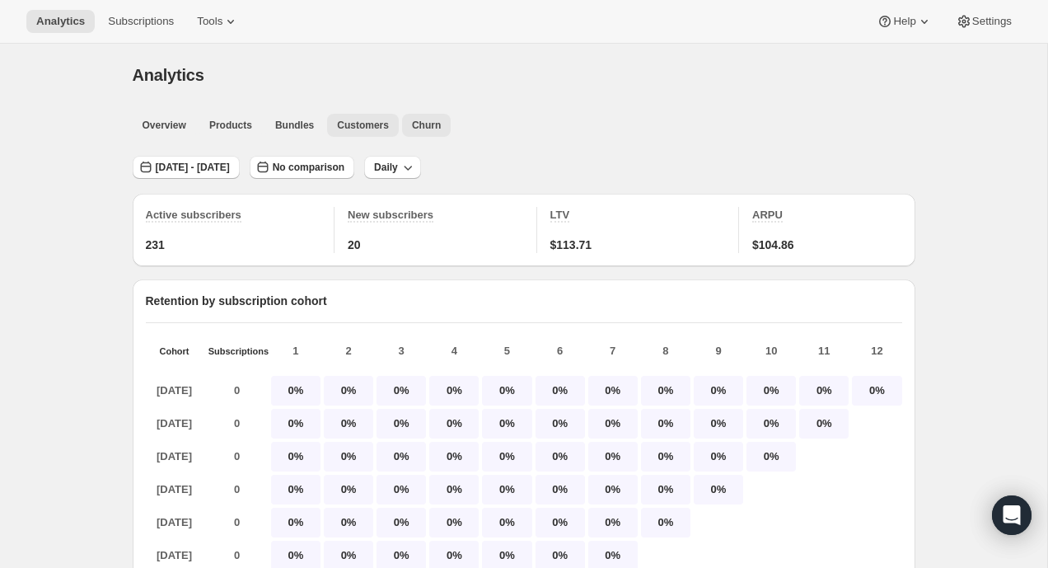
click at [446, 125] on button "Churn" at bounding box center [426, 125] width 49 height 23
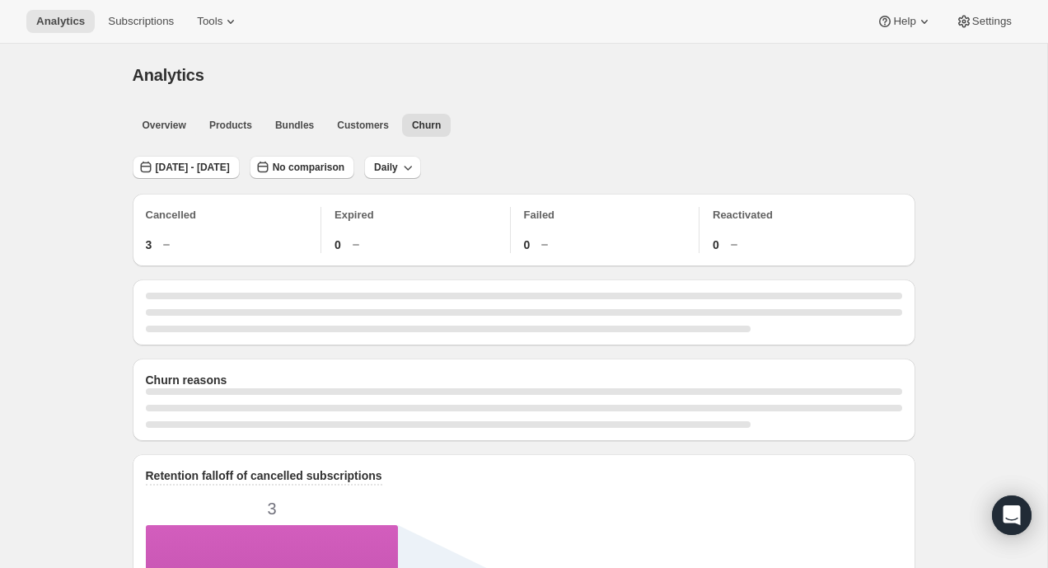
click at [316, 24] on div "Analytics Subscriptions Tools Help Settings" at bounding box center [524, 22] width 1048 height 44
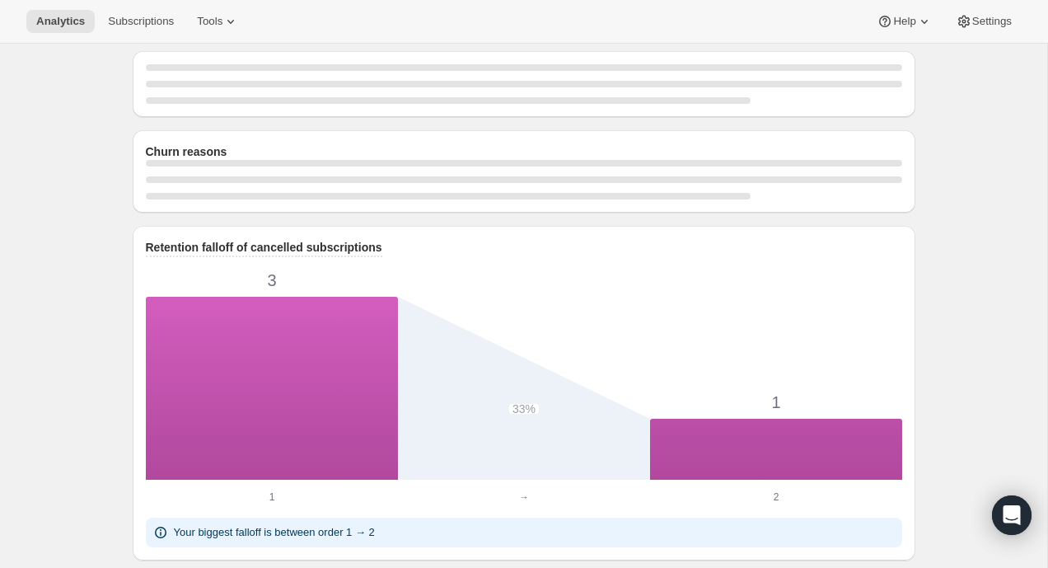
scroll to position [237, 0]
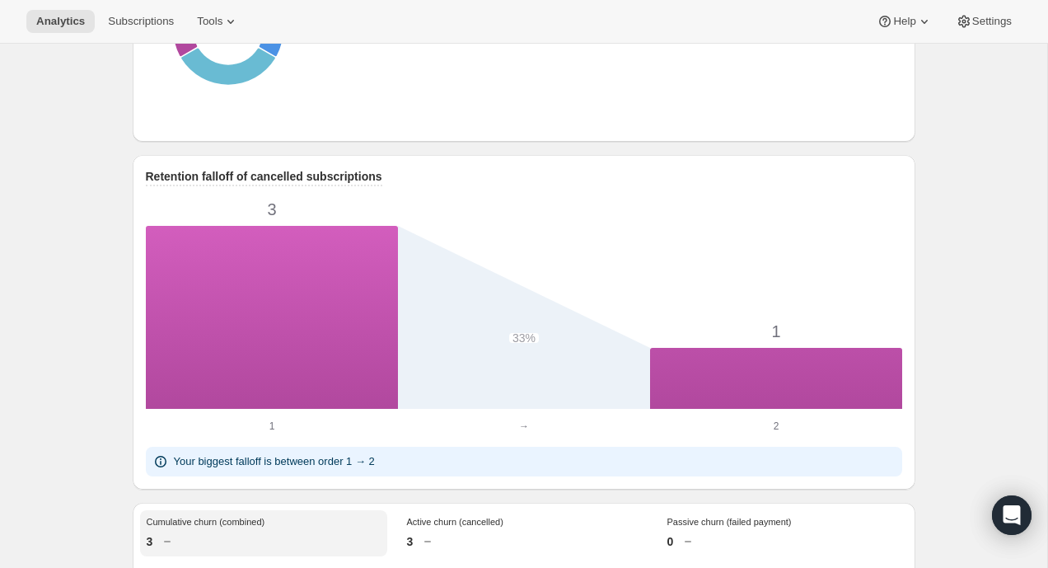
scroll to position [748, 0]
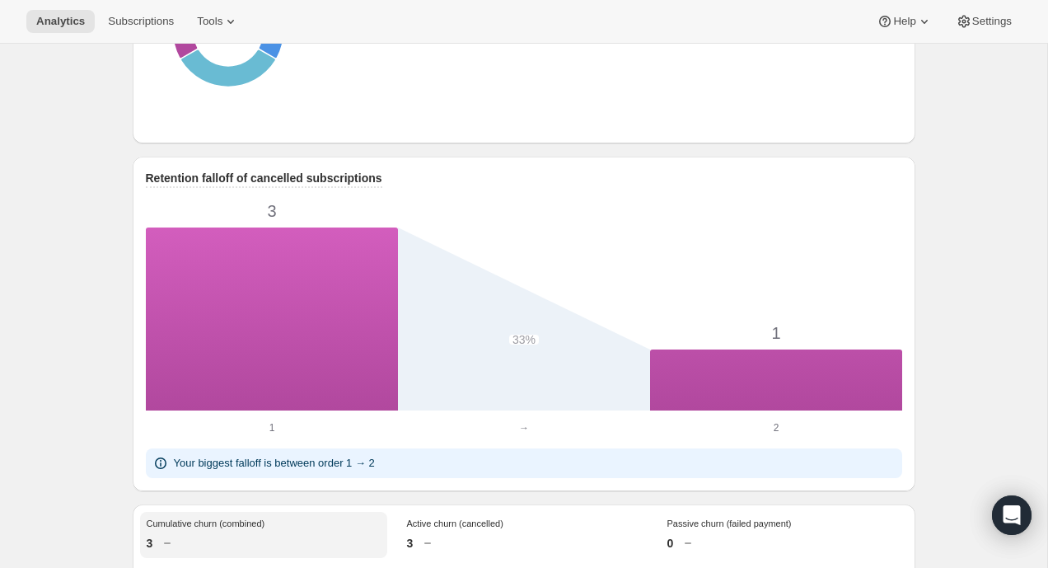
click at [293, 264] on icon "3 33% 1 1 1 → → 2 2" at bounding box center [524, 311] width 757 height 247
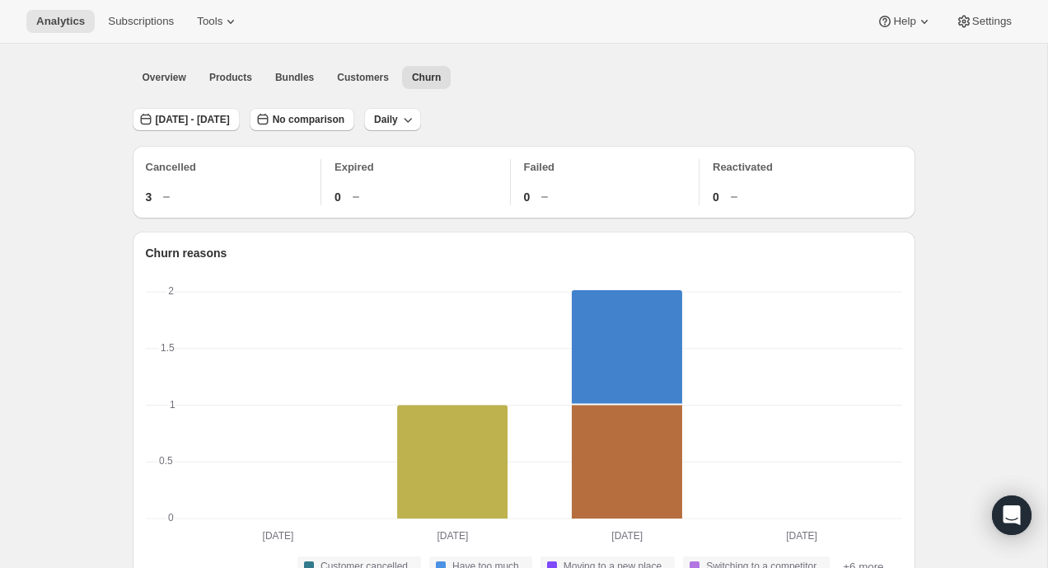
scroll to position [0, 0]
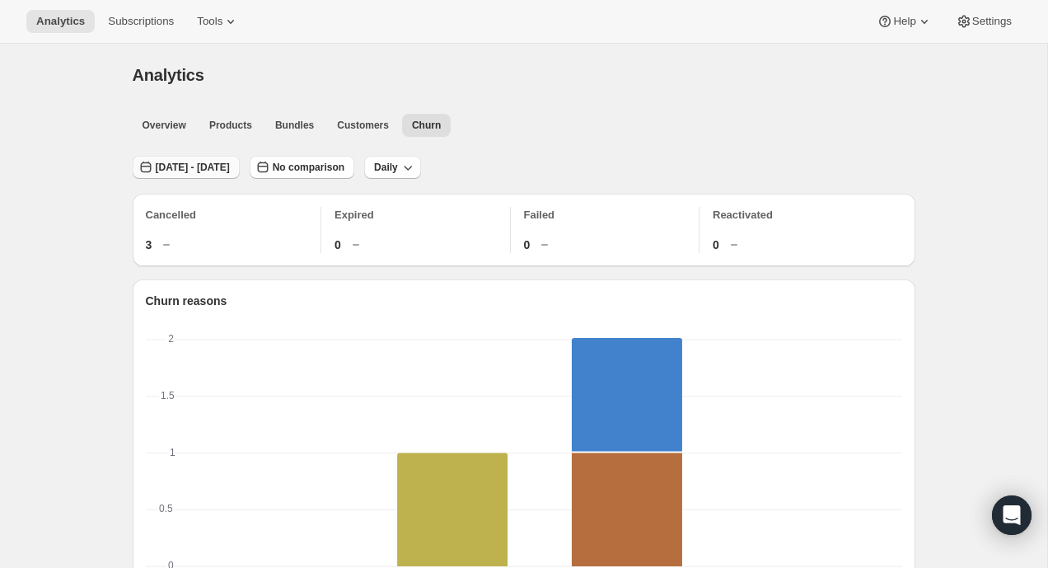
click at [210, 171] on span "[DATE] - [DATE]" at bounding box center [193, 167] width 74 height 13
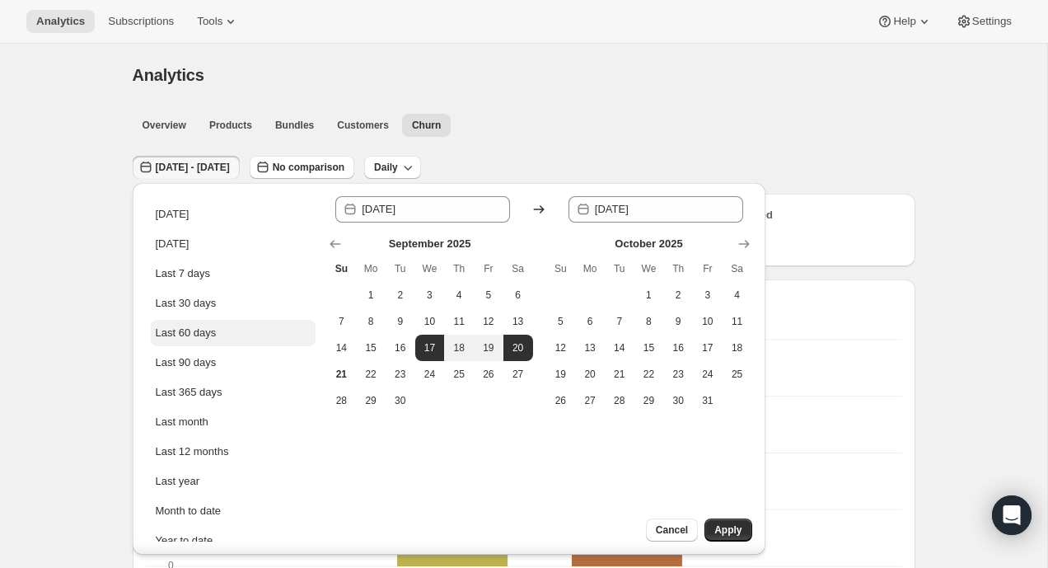
click at [238, 322] on button "Last 60 days" at bounding box center [233, 333] width 165 height 26
type input "[DATE]"
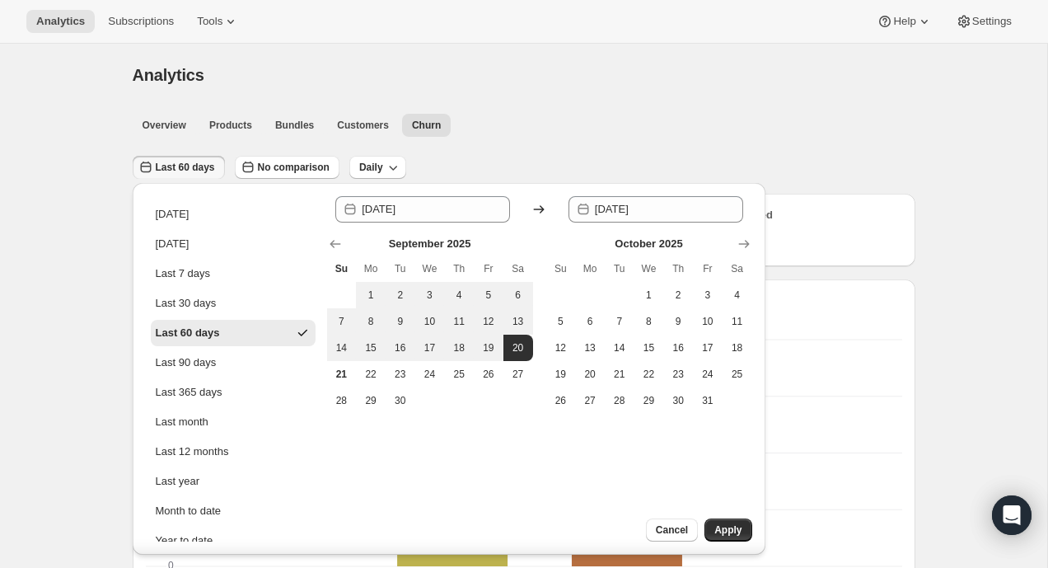
click at [752, 530] on div "Cancel Apply" at bounding box center [670, 536] width 190 height 36
click at [738, 529] on span "Apply" at bounding box center [728, 529] width 27 height 13
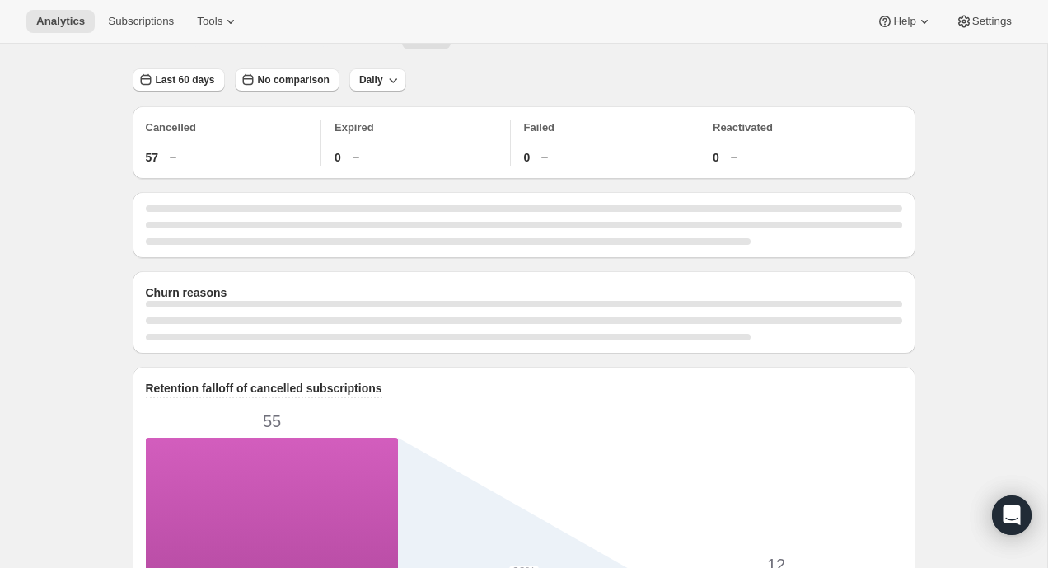
scroll to position [91, 0]
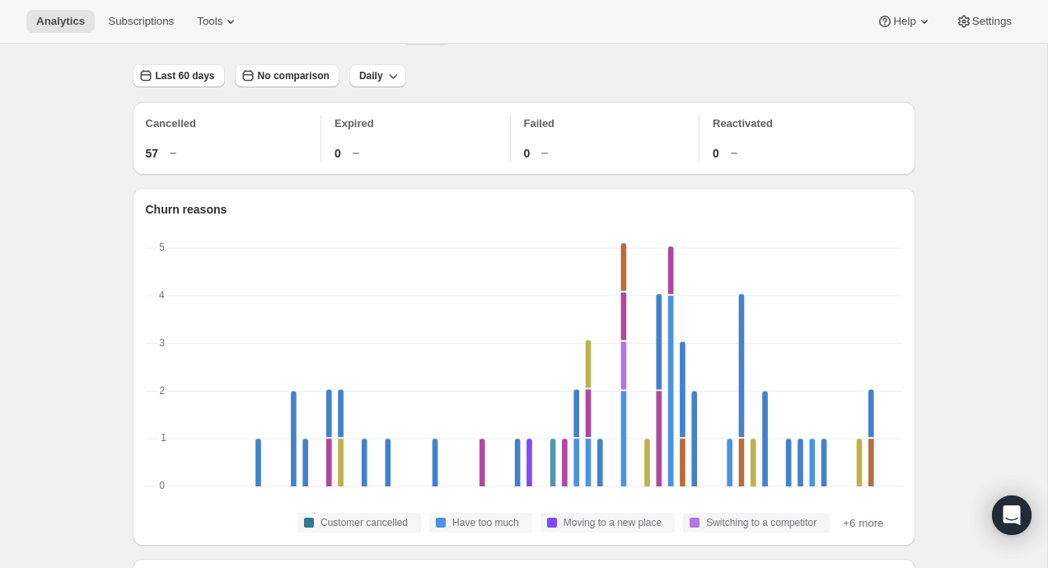
click at [146, 141] on div "Cancelled 57" at bounding box center [234, 138] width 176 height 46
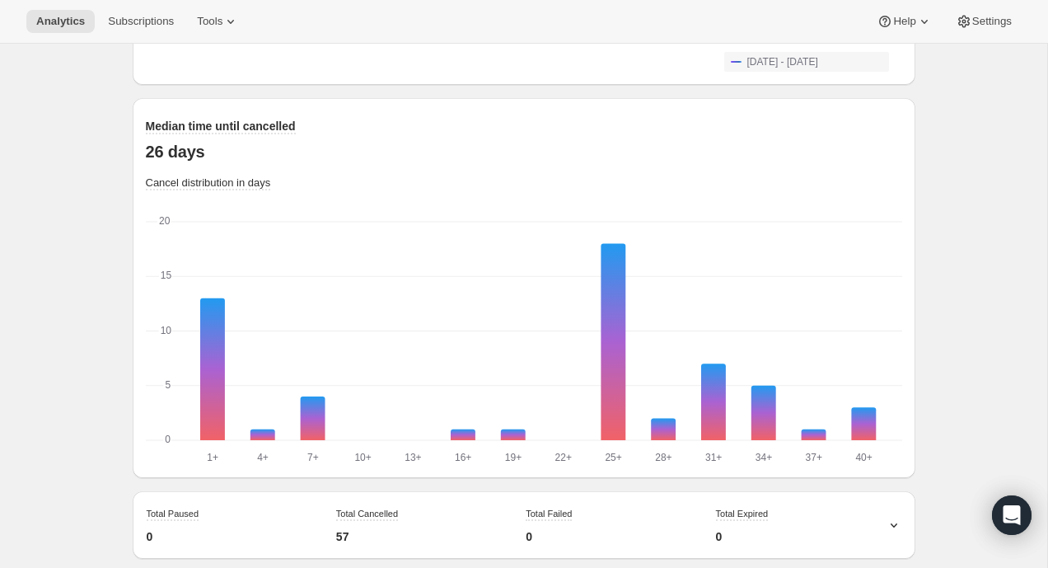
scroll to position [1559, 0]
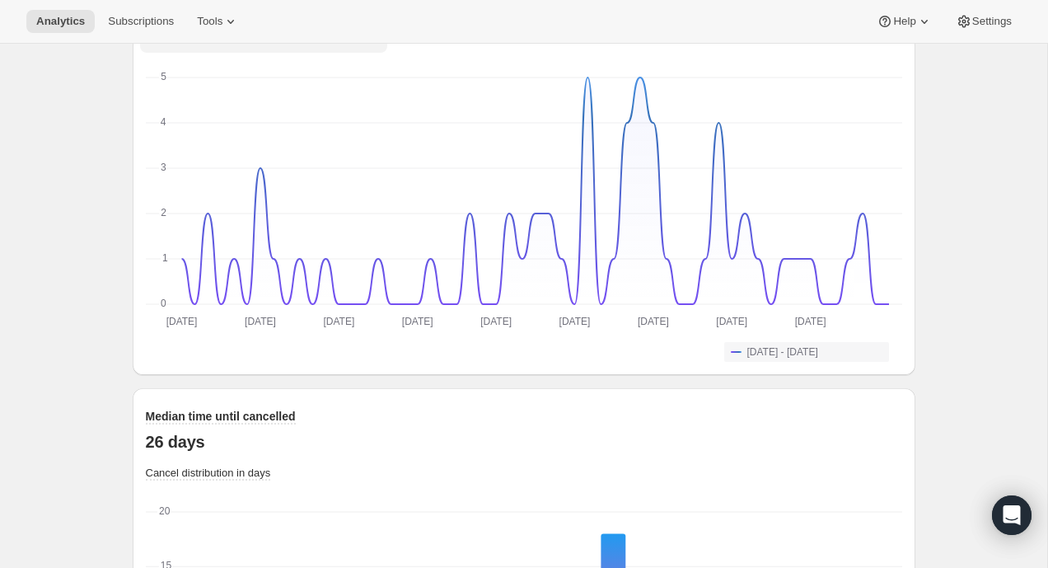
scroll to position [1278, 0]
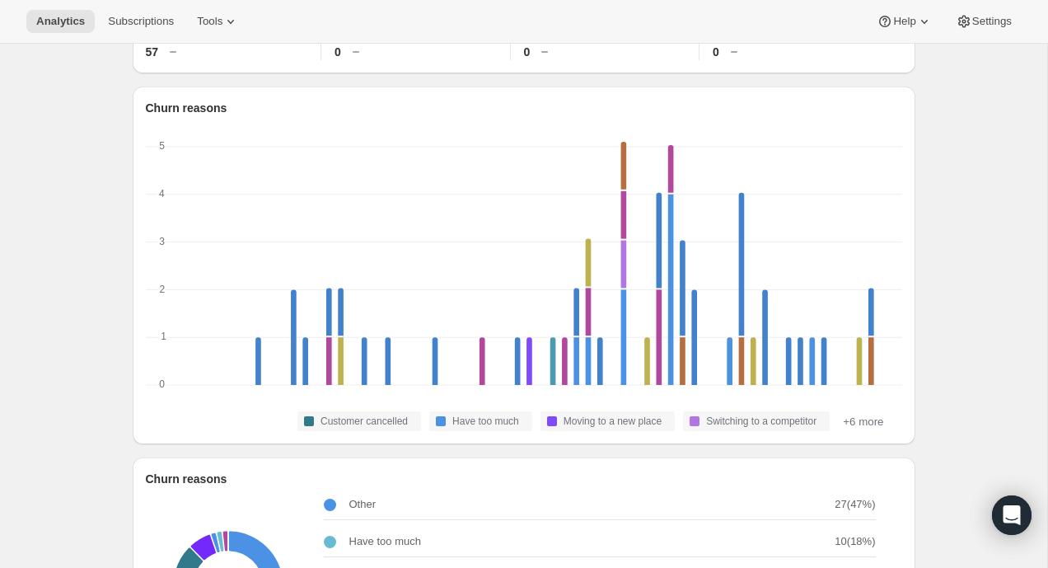
scroll to position [0, 0]
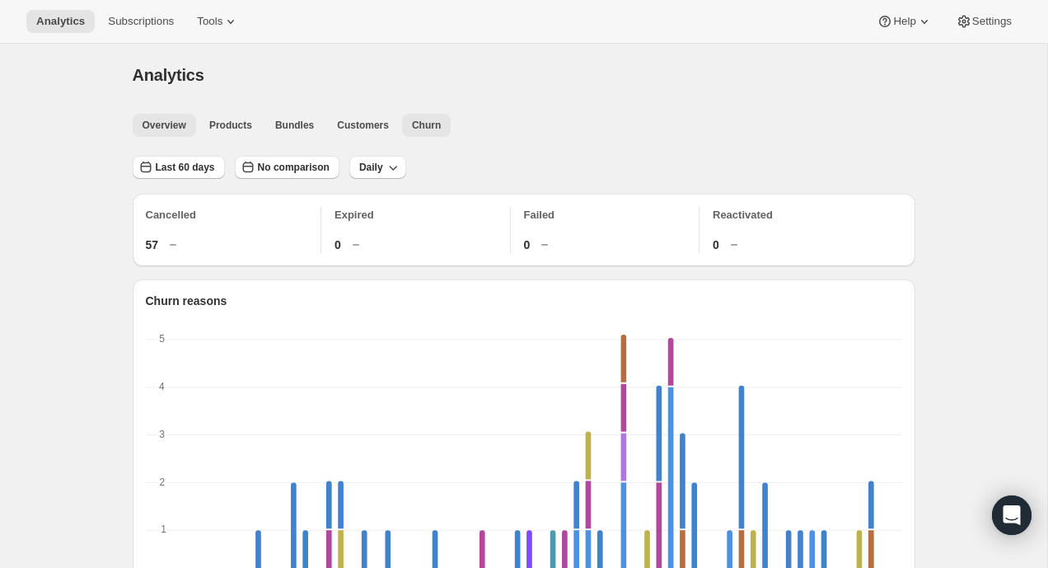
click at [152, 131] on span "Overview" at bounding box center [165, 125] width 44 height 13
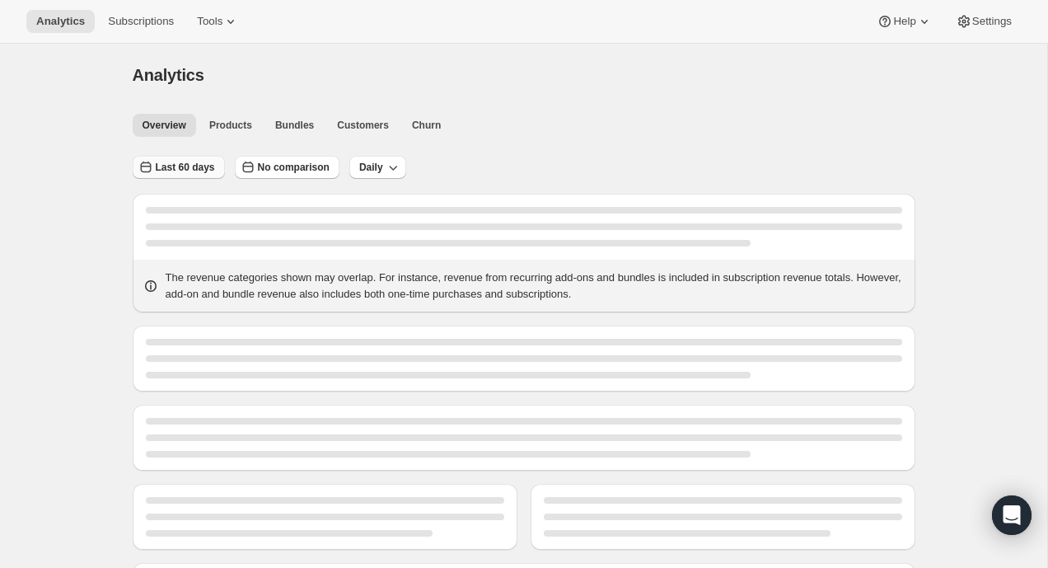
click at [168, 160] on button "Last 60 days" at bounding box center [179, 167] width 92 height 23
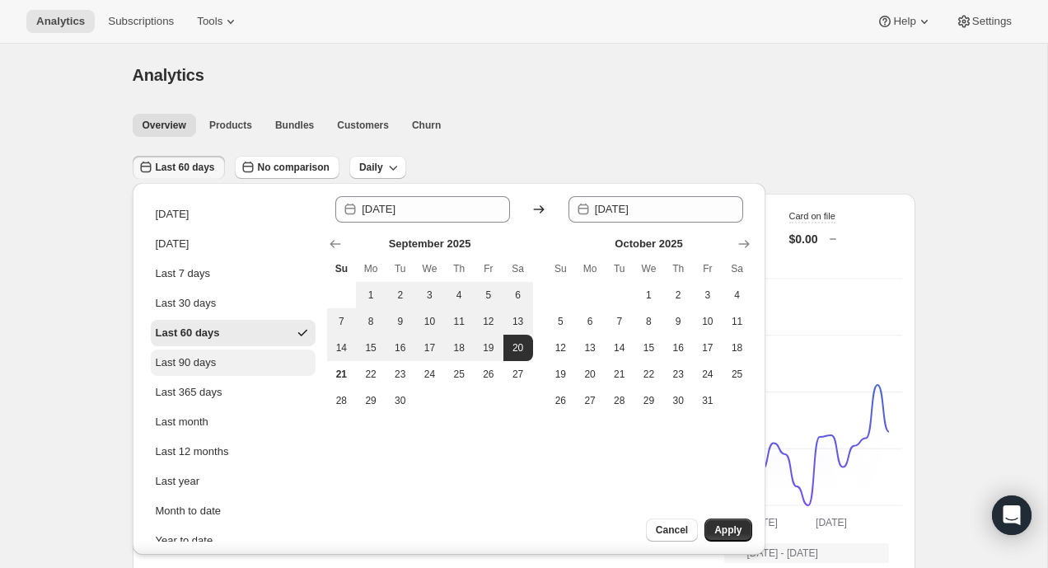
click at [206, 359] on div "Last 90 days" at bounding box center [186, 362] width 61 height 16
type input "[DATE]"
click at [736, 536] on button "Apply" at bounding box center [728, 529] width 47 height 23
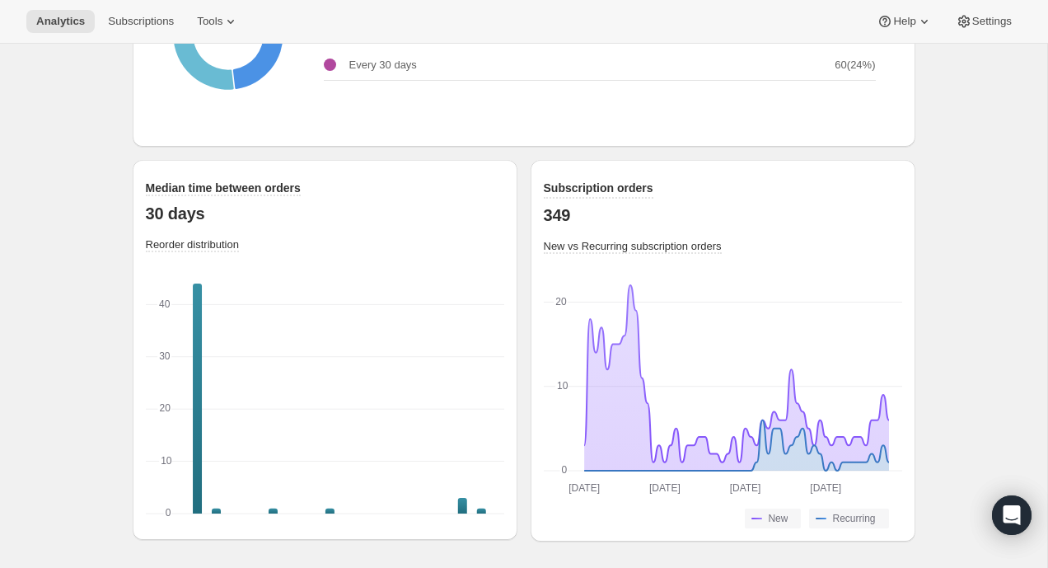
scroll to position [2236, 0]
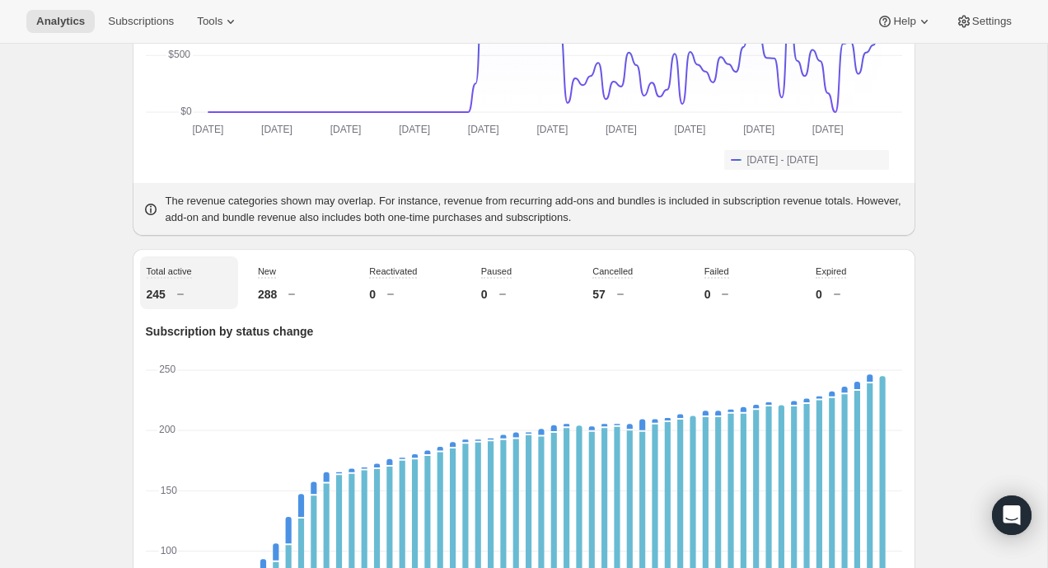
scroll to position [0, 0]
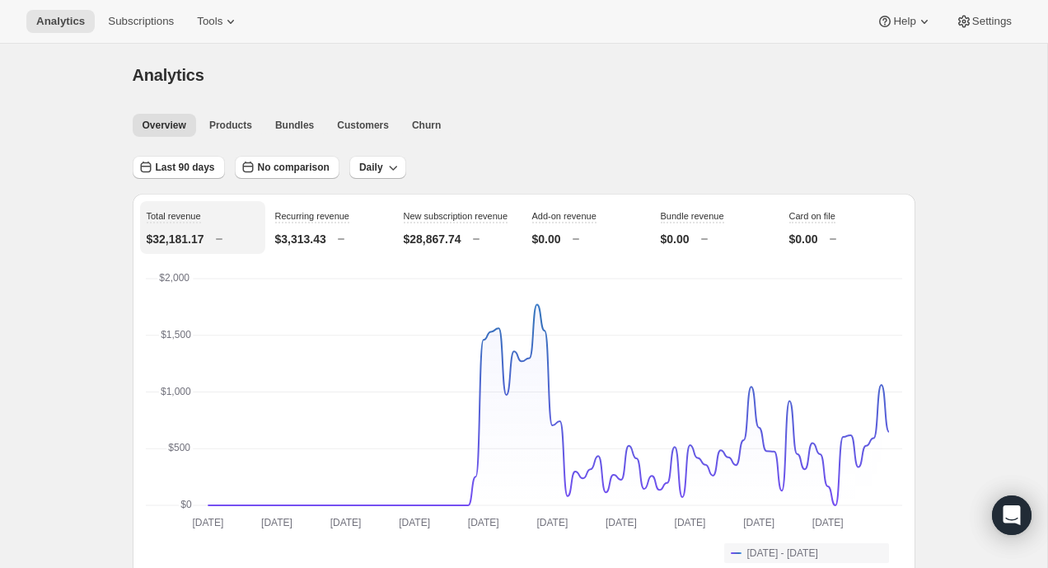
click at [15, 14] on div "Analytics Subscriptions Tools Help Settings" at bounding box center [524, 22] width 1048 height 44
